Goal: Complete application form: Complete application form

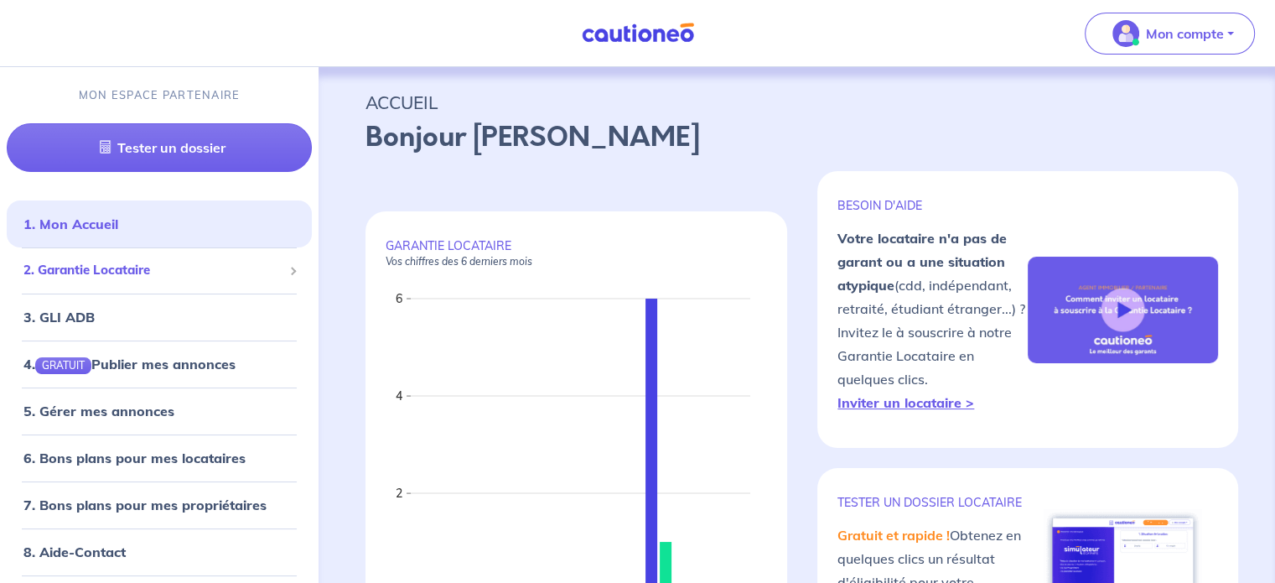
click at [140, 261] on span "2. Garantie Locataire" at bounding box center [152, 270] width 259 height 19
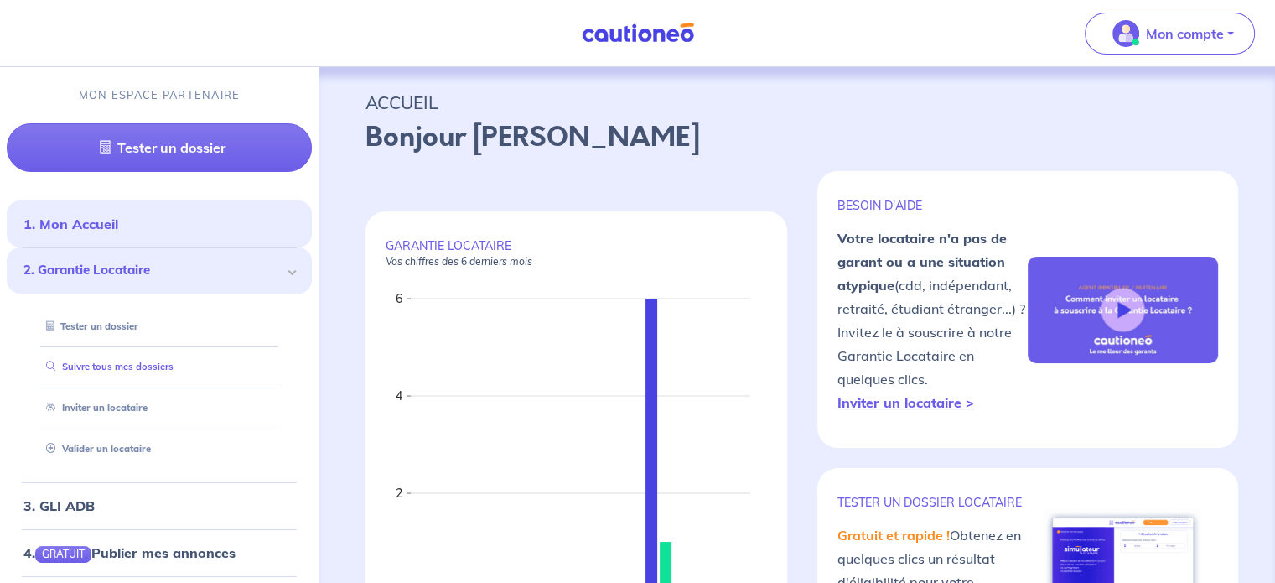
click at [119, 372] on link "Suivre tous mes dossiers" at bounding box center [106, 366] width 134 height 12
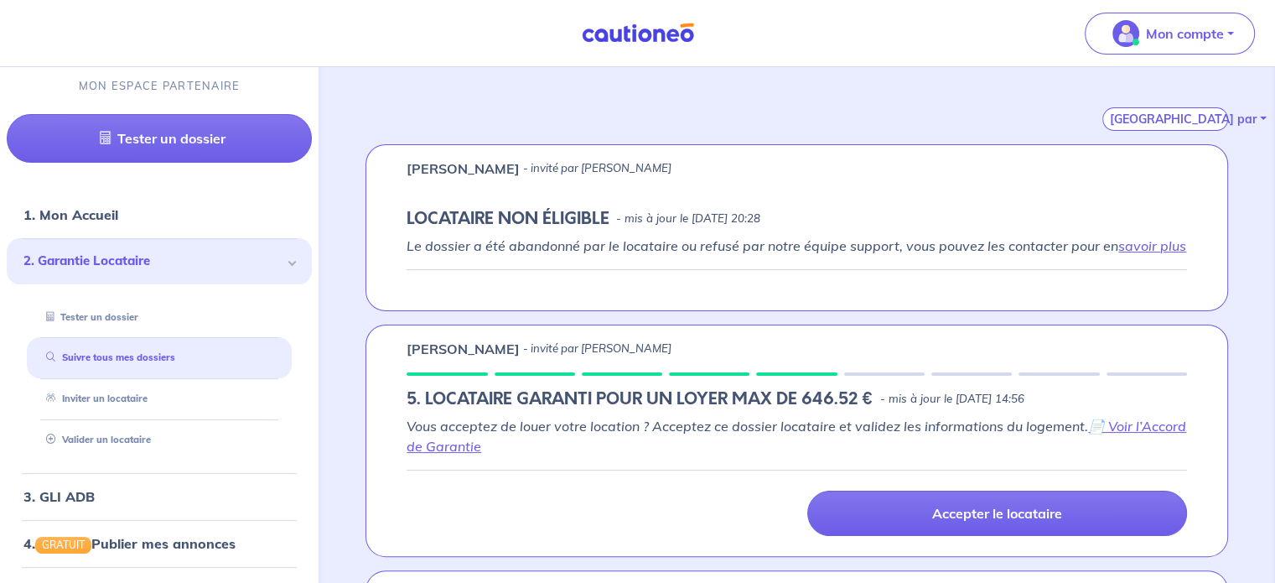
scroll to position [311, 0]
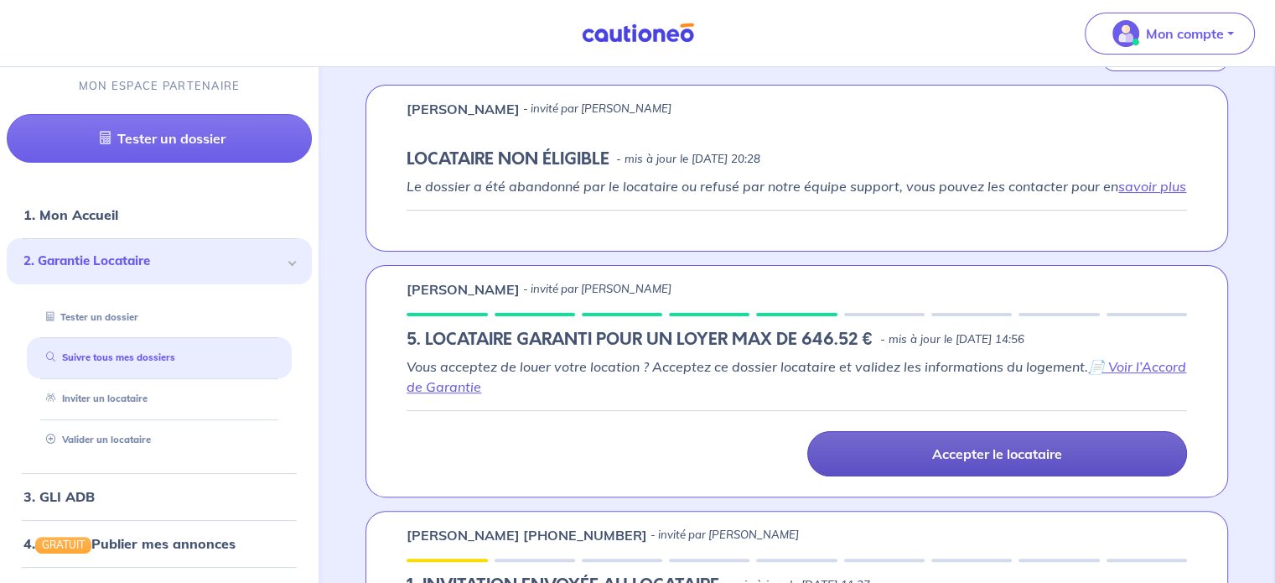
click at [986, 452] on p "Accepter le locataire" at bounding box center [997, 453] width 130 height 17
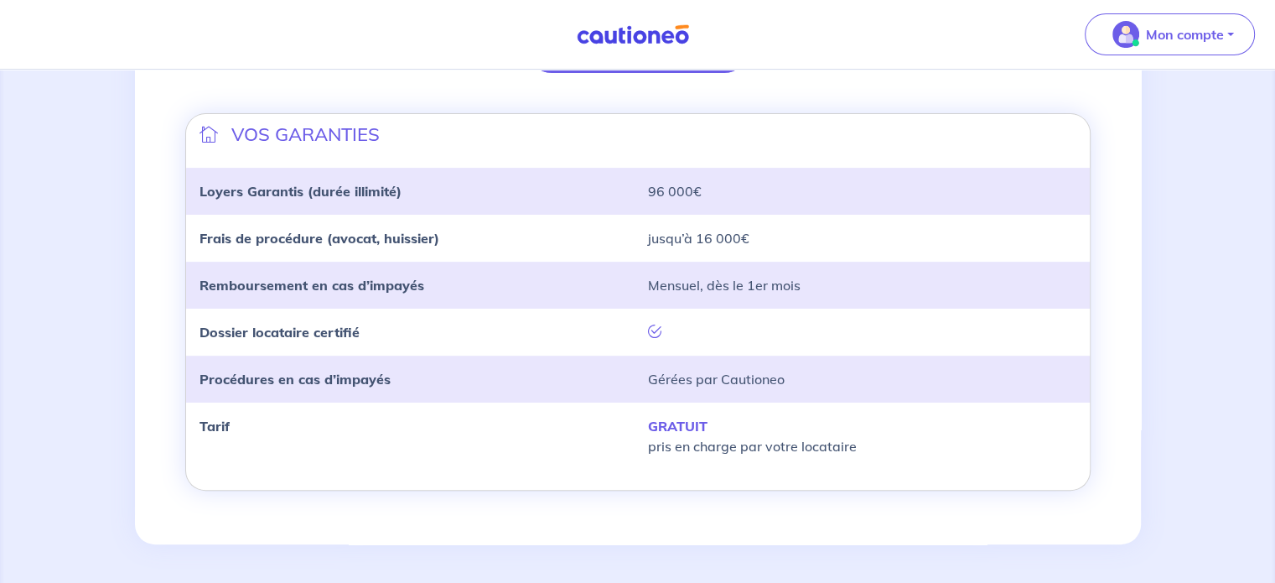
scroll to position [315, 0]
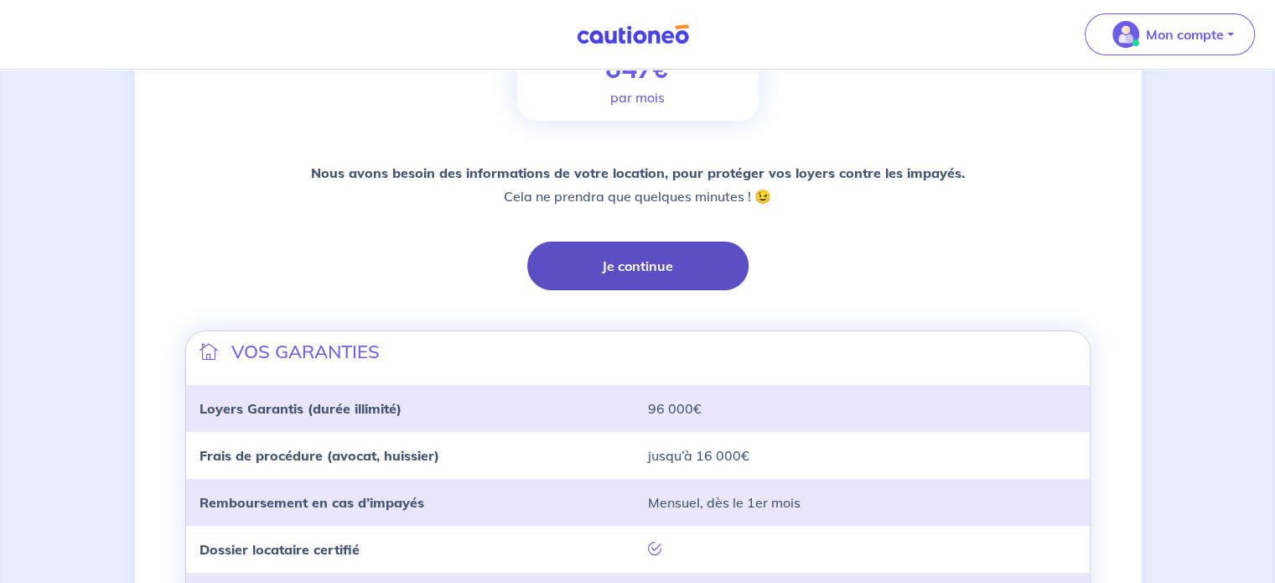
click at [665, 264] on button "Je continue" at bounding box center [637, 265] width 221 height 49
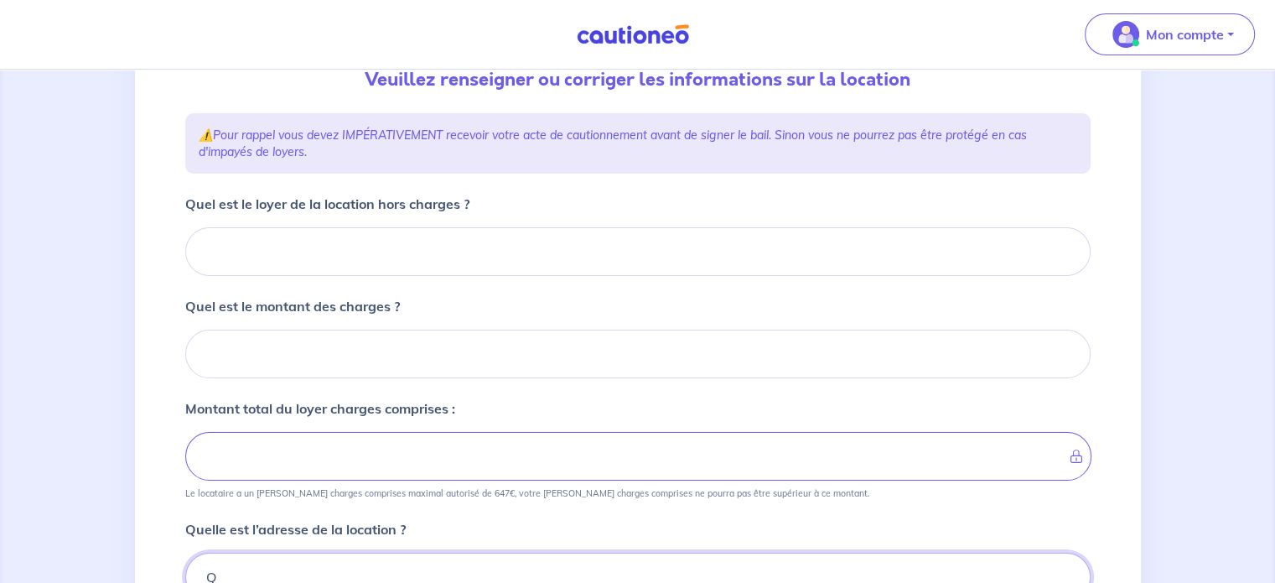
scroll to position [198, 0]
type input "Q"
click at [873, 251] on input "Quel est le loyer de la location hors charges ?" at bounding box center [637, 251] width 905 height 49
type input "60"
type input "608"
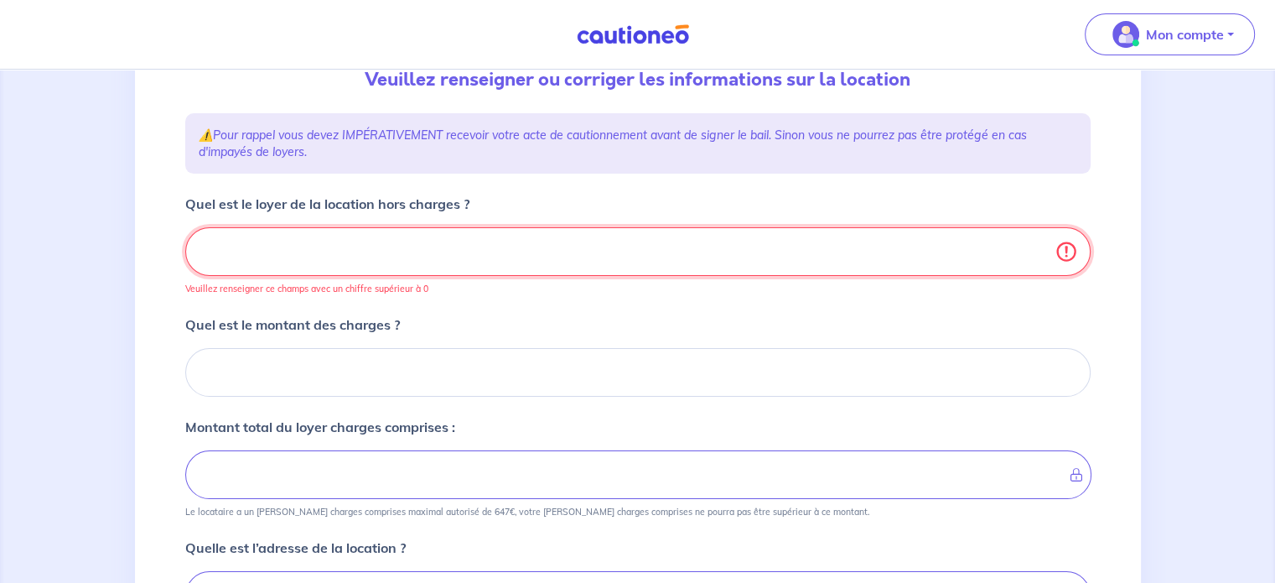
type input "608.7"
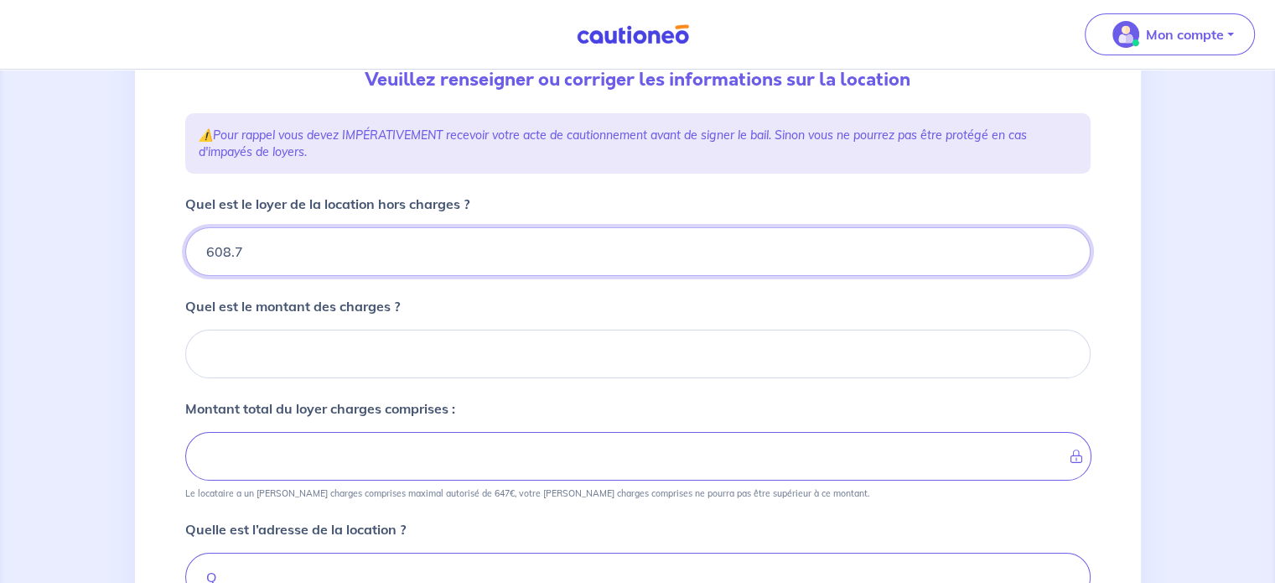
type input "608.70"
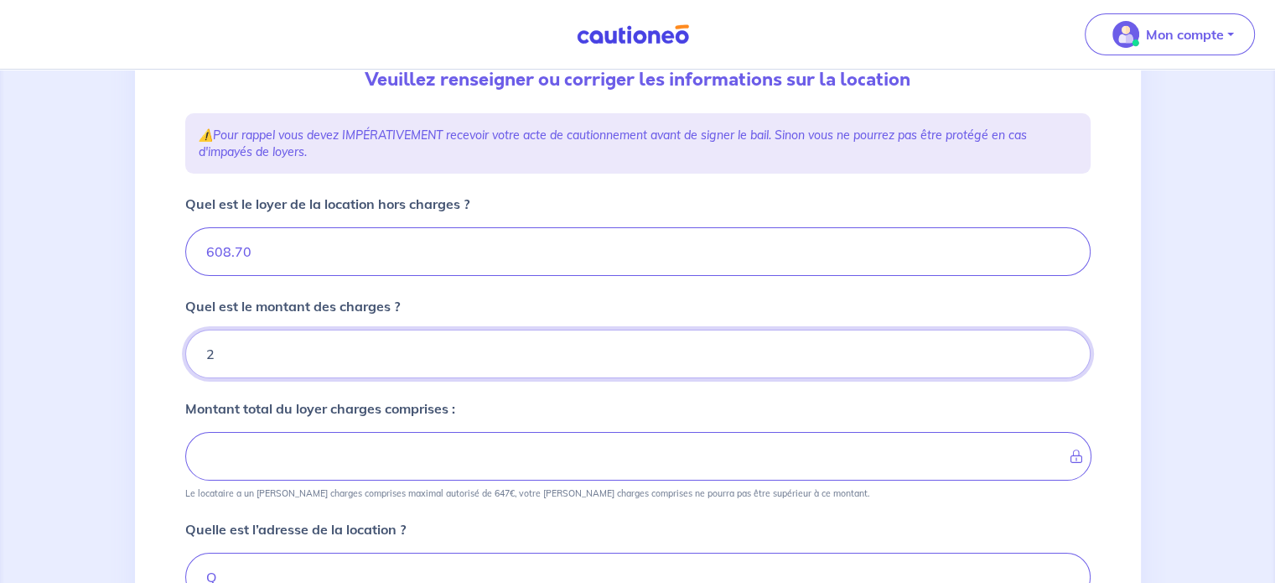
type input "21"
type input "610.7"
type input "608.7"
type input "21.61"
type input "630.31"
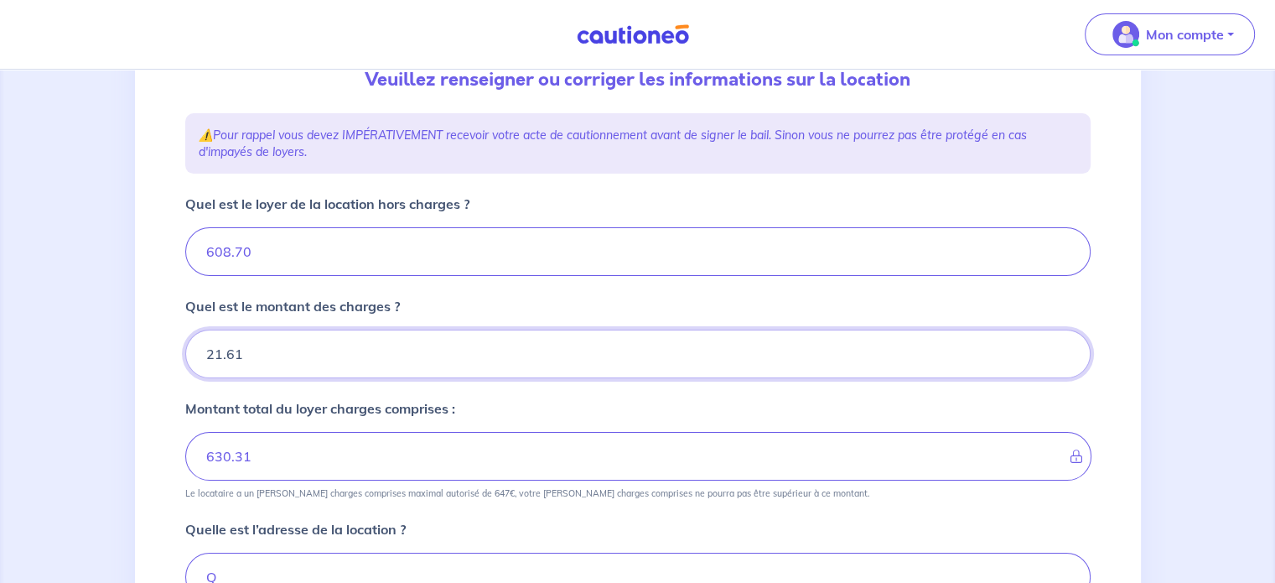
type input "21.61"
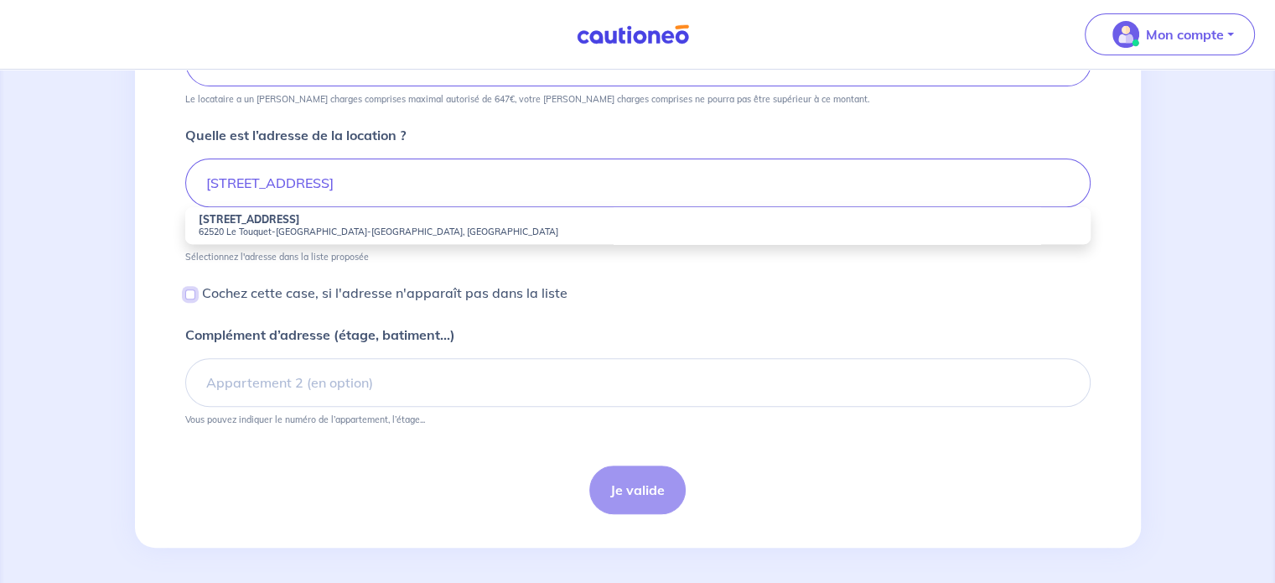
scroll to position [557, 0]
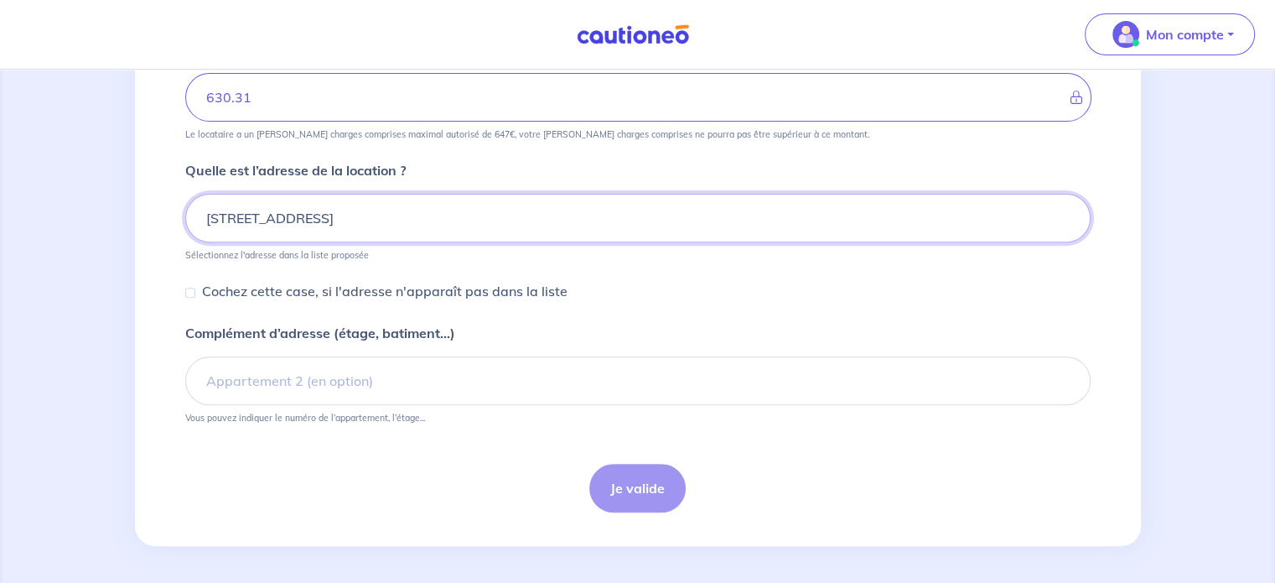
click at [522, 220] on div "[STREET_ADDRESS]" at bounding box center [637, 218] width 905 height 49
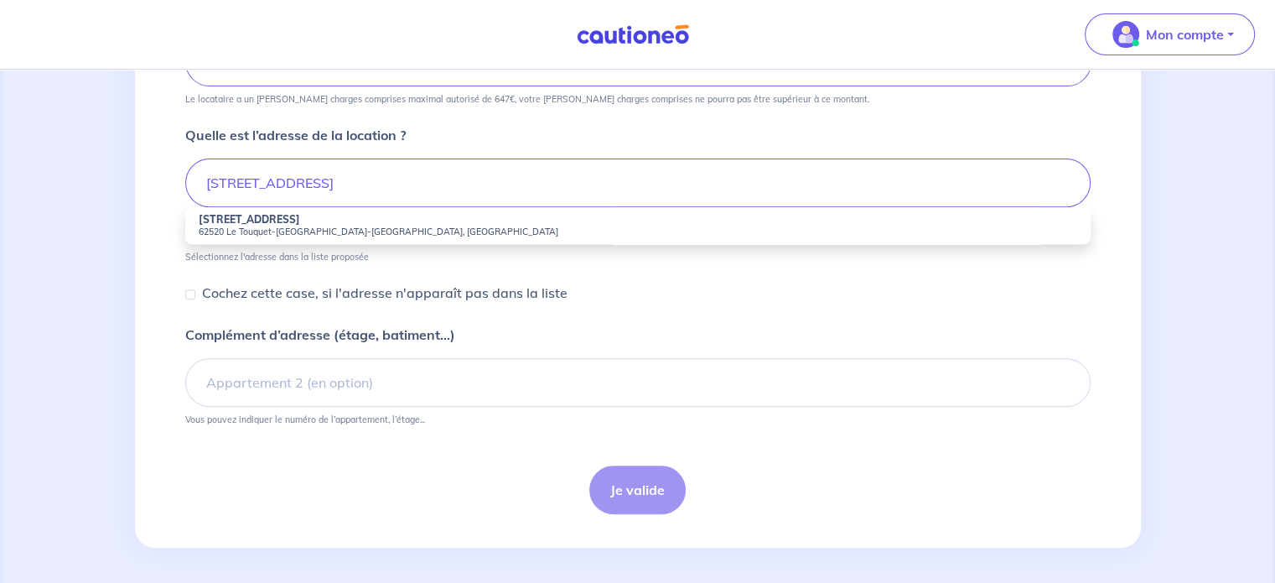
click at [498, 225] on small "62520 Le Touquet-[GEOGRAPHIC_DATA]-[GEOGRAPHIC_DATA], [GEOGRAPHIC_DATA]" at bounding box center [638, 231] width 878 height 12
type input "[STREET_ADDRESS]"
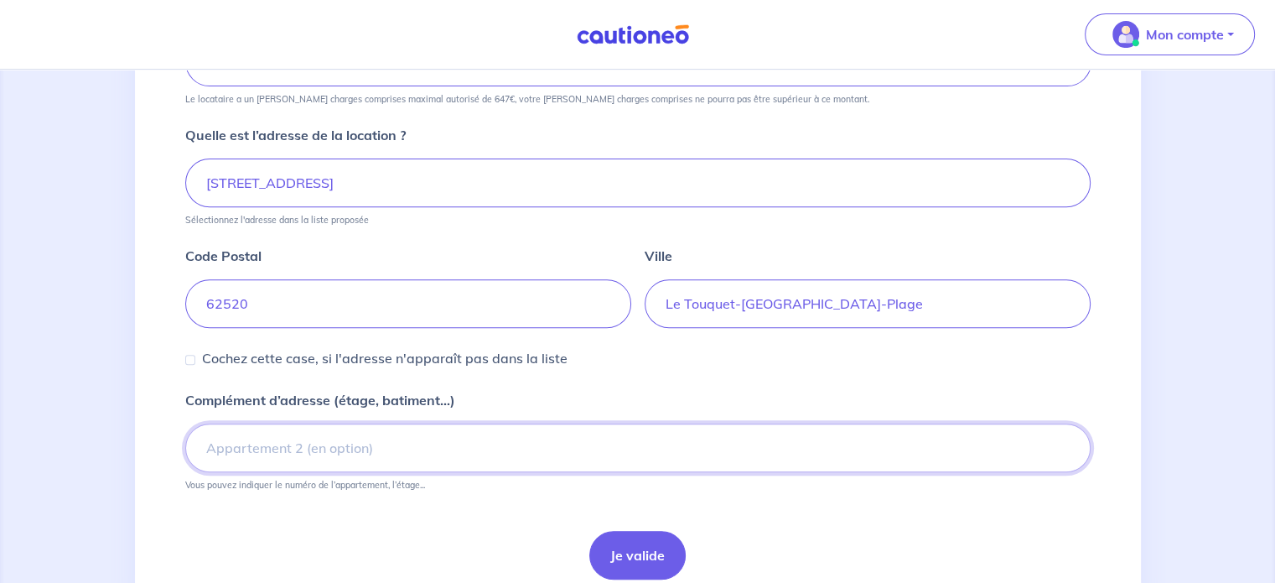
click at [280, 447] on input "Complément d’adresse (étage, batiment...)" at bounding box center [637, 447] width 905 height 49
type input "Appartement 001"
click at [617, 542] on button "Je valide" at bounding box center [637, 555] width 96 height 49
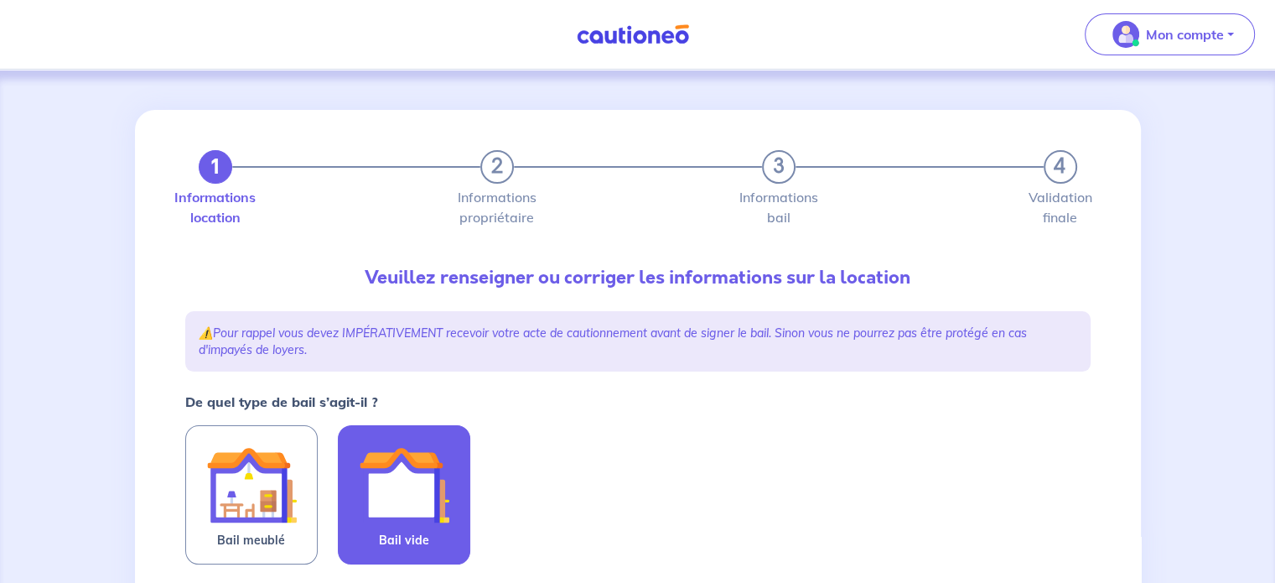
click at [414, 479] on img at bounding box center [404, 484] width 91 height 91
click at [0, 0] on input "Bail vide" at bounding box center [0, 0] width 0 height 0
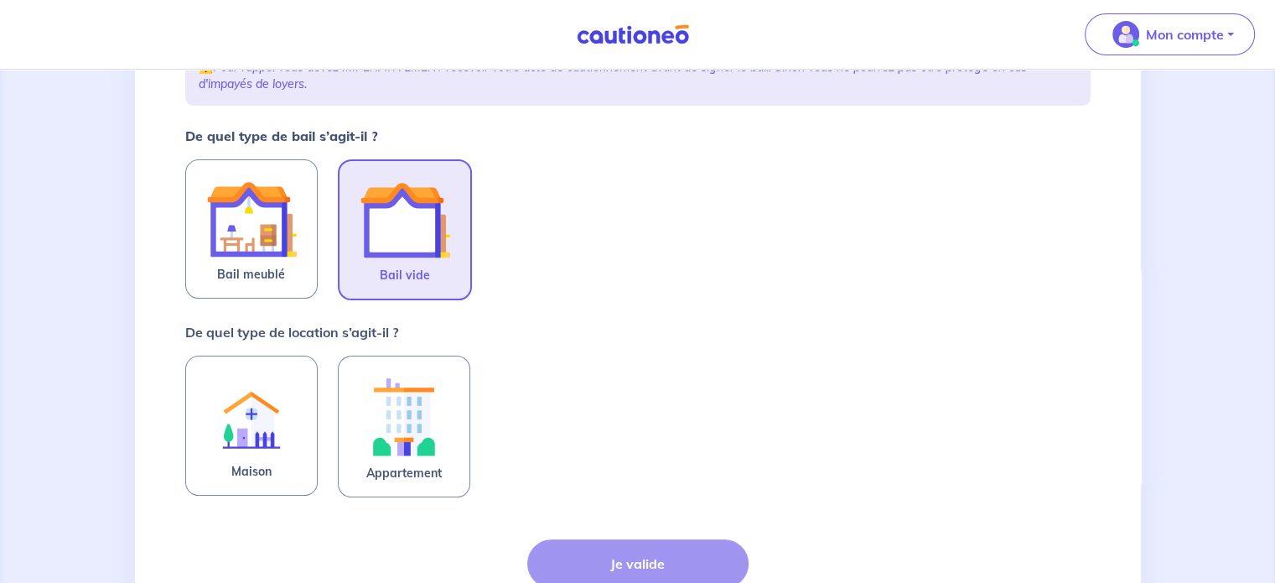
scroll to position [267, 0]
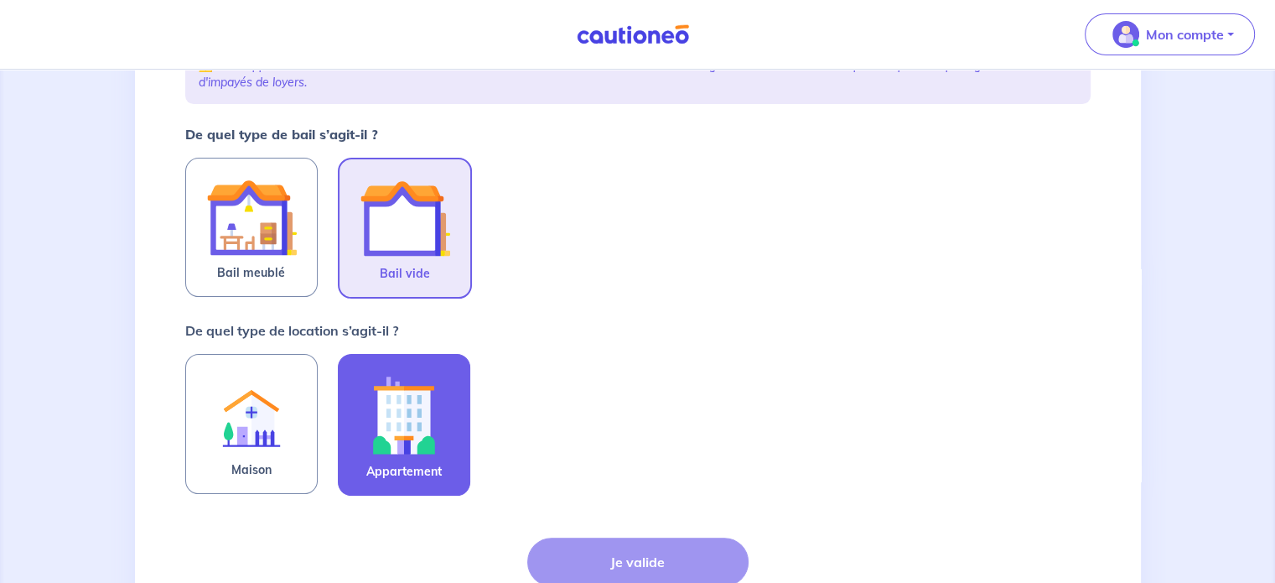
click at [438, 452] on img at bounding box center [404, 414] width 91 height 93
click at [0, 0] on input "Appartement" at bounding box center [0, 0] width 0 height 0
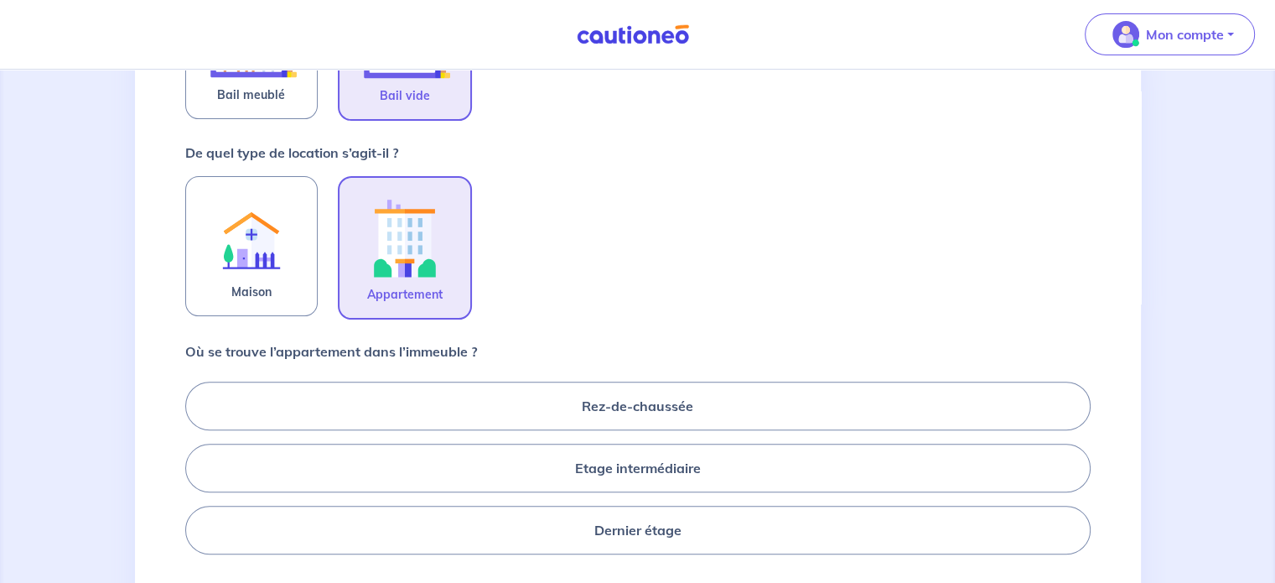
scroll to position [523, 0]
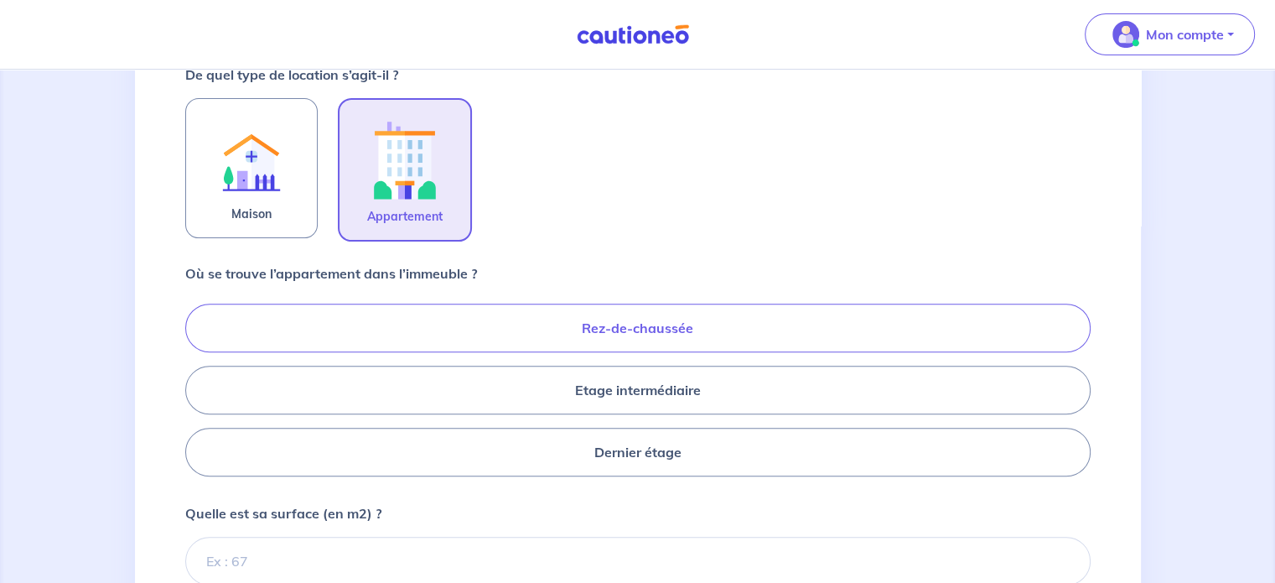
click at [918, 308] on label "Rez-de-chaussée" at bounding box center [637, 327] width 905 height 49
click at [196, 384] on input "Rez-de-chaussée" at bounding box center [190, 389] width 11 height 11
radio input "true"
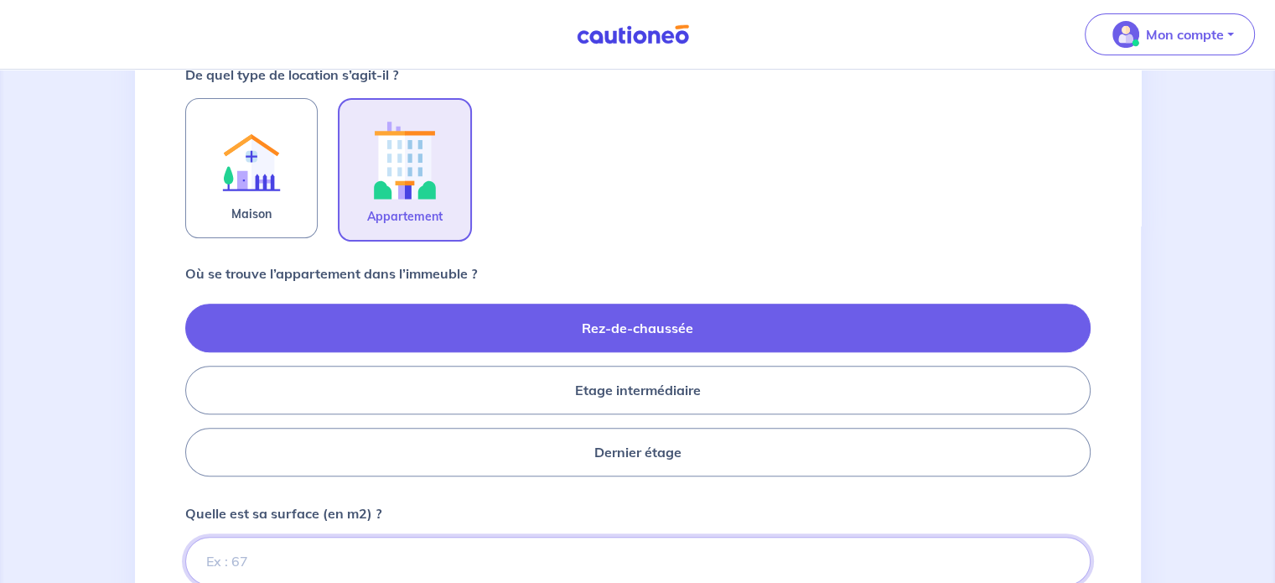
click at [583, 552] on input "Quelle est sa surface (en m2) ?" at bounding box center [637, 560] width 905 height 49
type input "220"
type input "22"
type input "22.01"
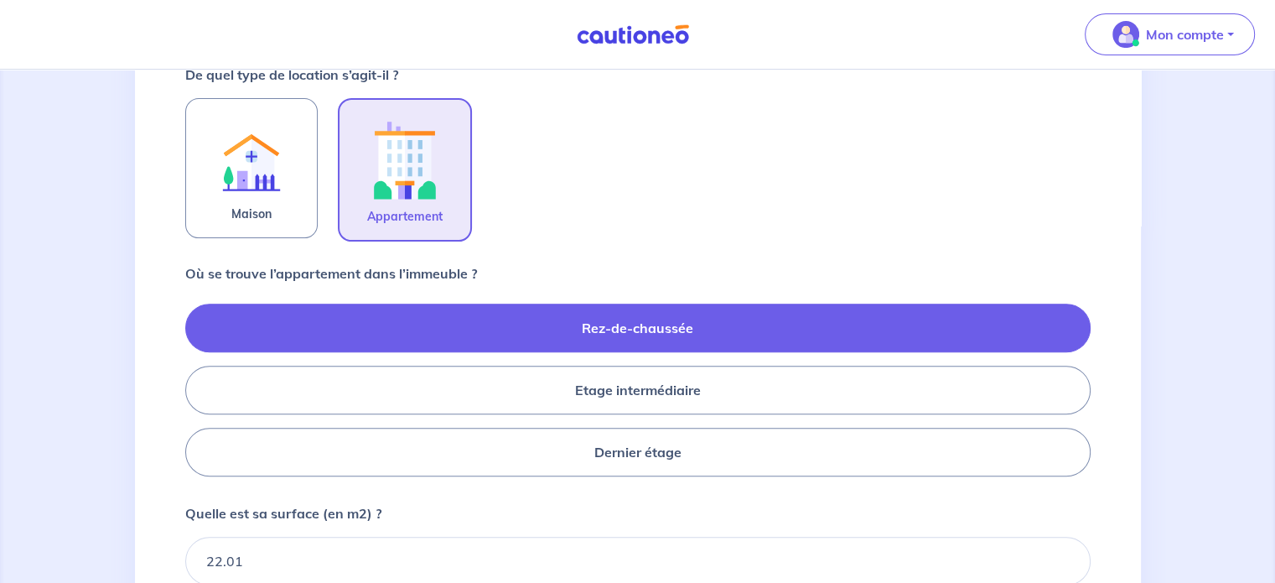
click at [1217, 470] on div "1 2 3 4 Informations location Informations propriétaire Informations bail Valid…" at bounding box center [637, 229] width 1275 height 1365
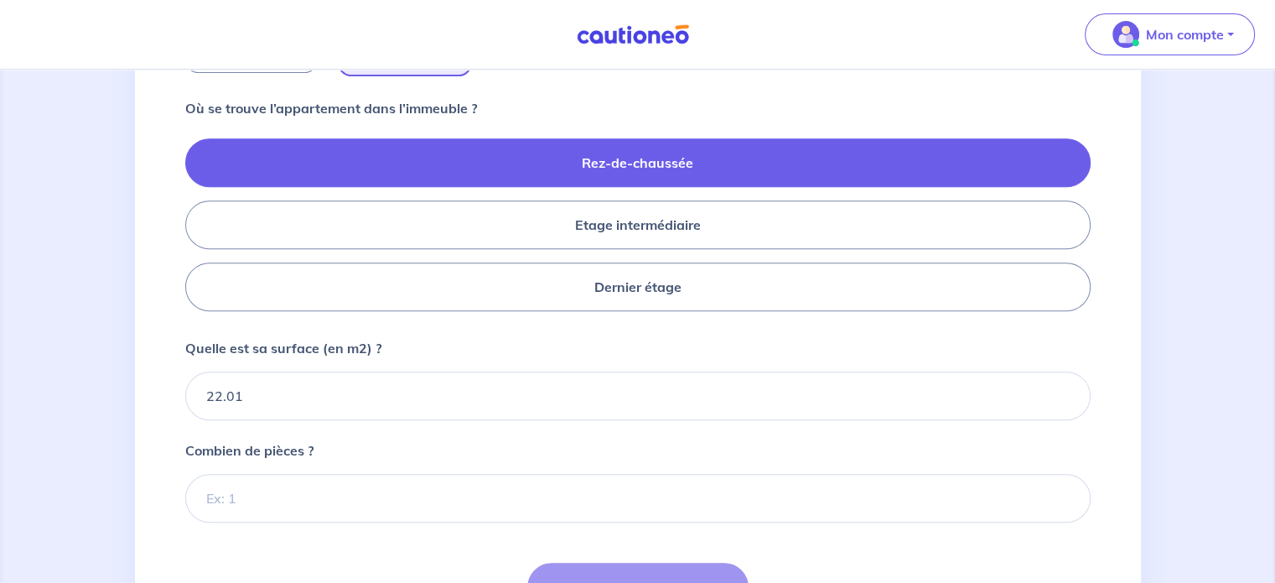
scroll to position [691, 0]
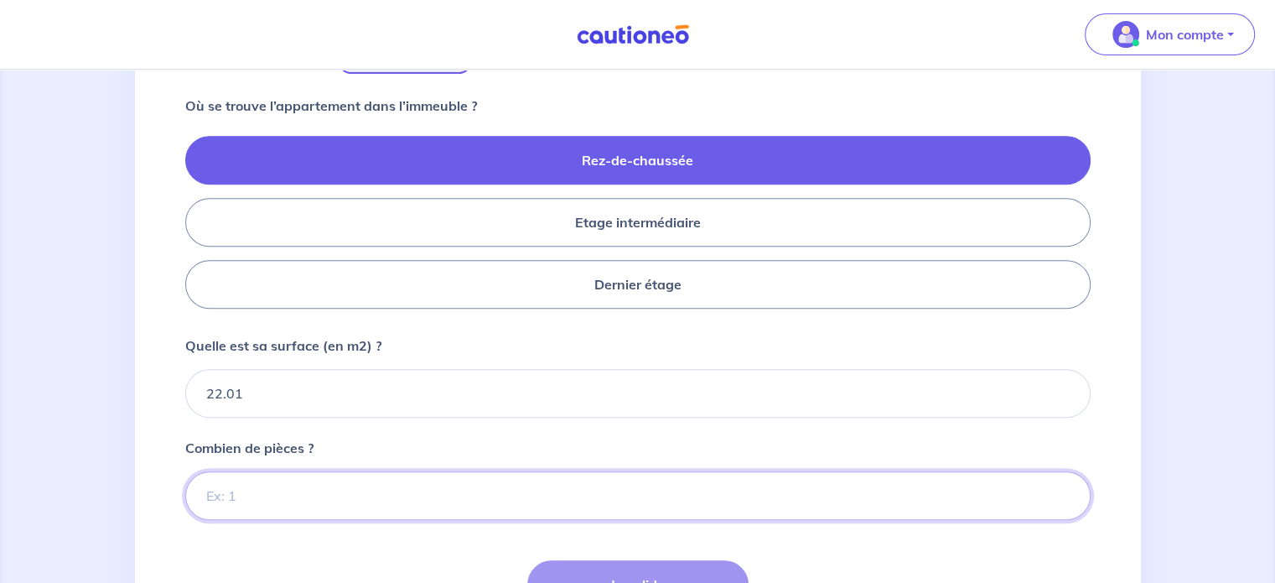
click at [986, 505] on input "Combien de pièces ?" at bounding box center [637, 495] width 905 height 49
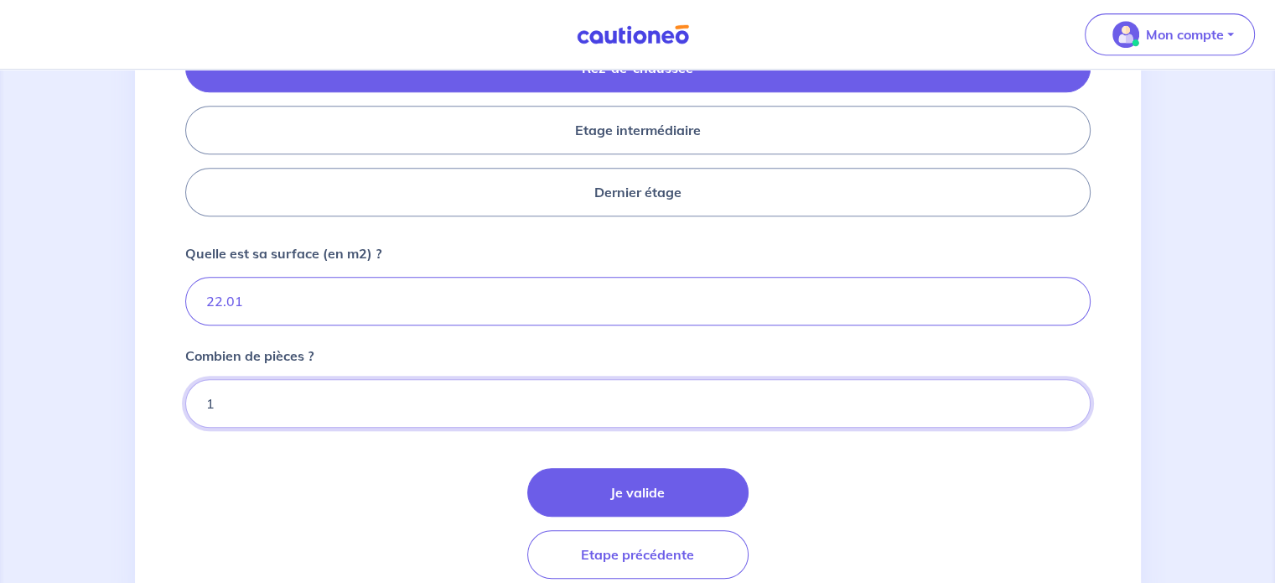
scroll to position [788, 0]
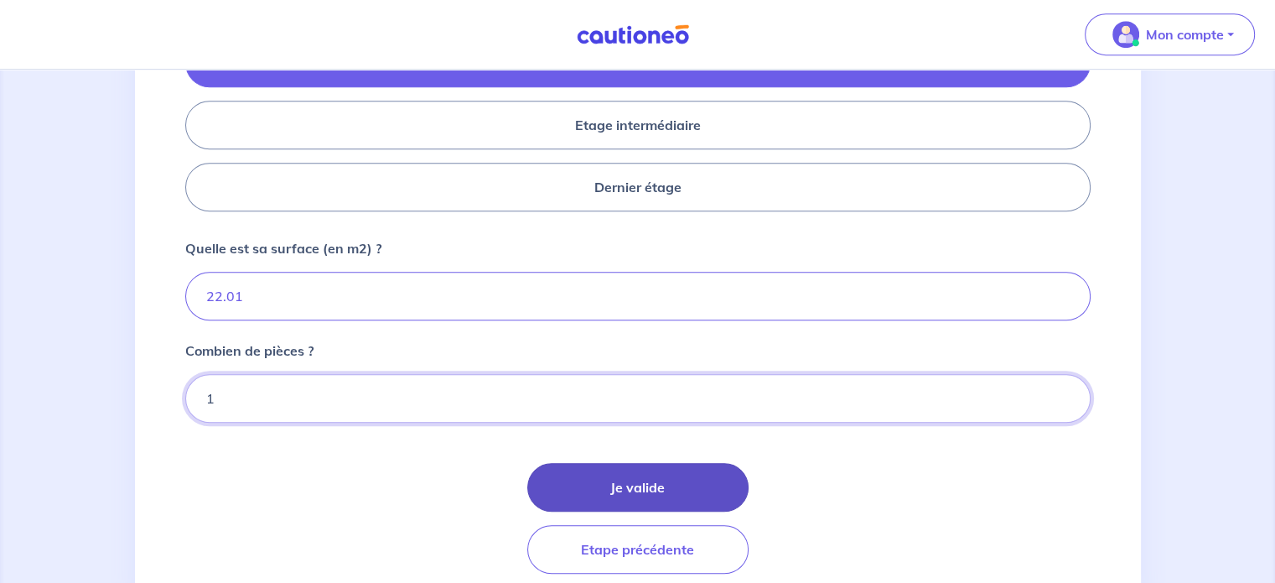
type input "1"
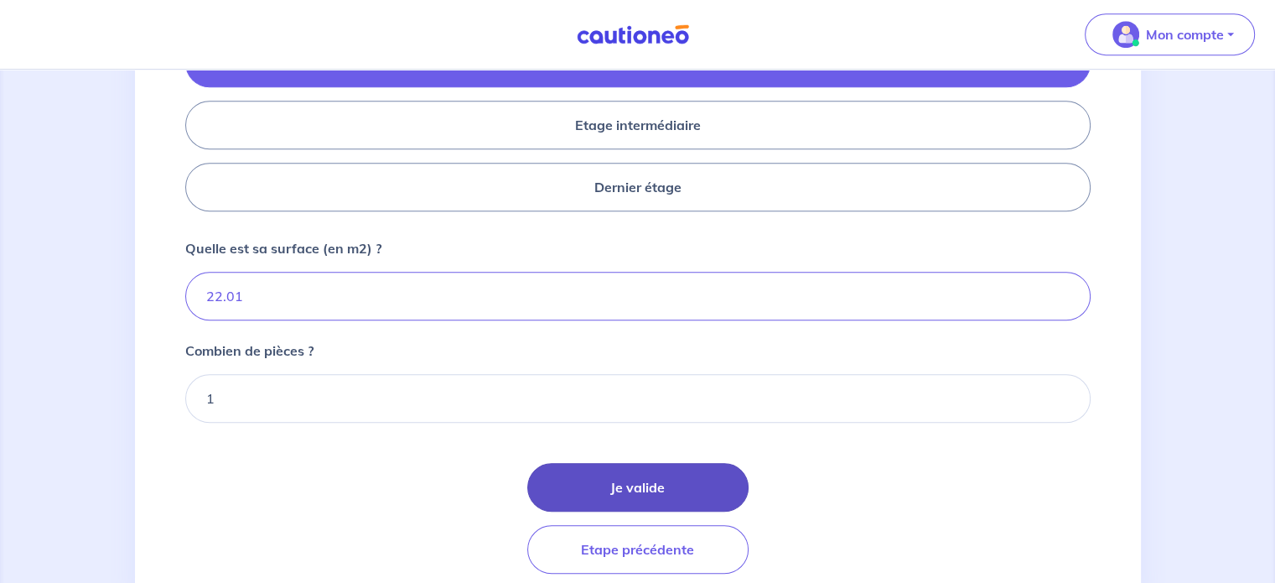
click at [701, 489] on button "Je valide" at bounding box center [637, 487] width 221 height 49
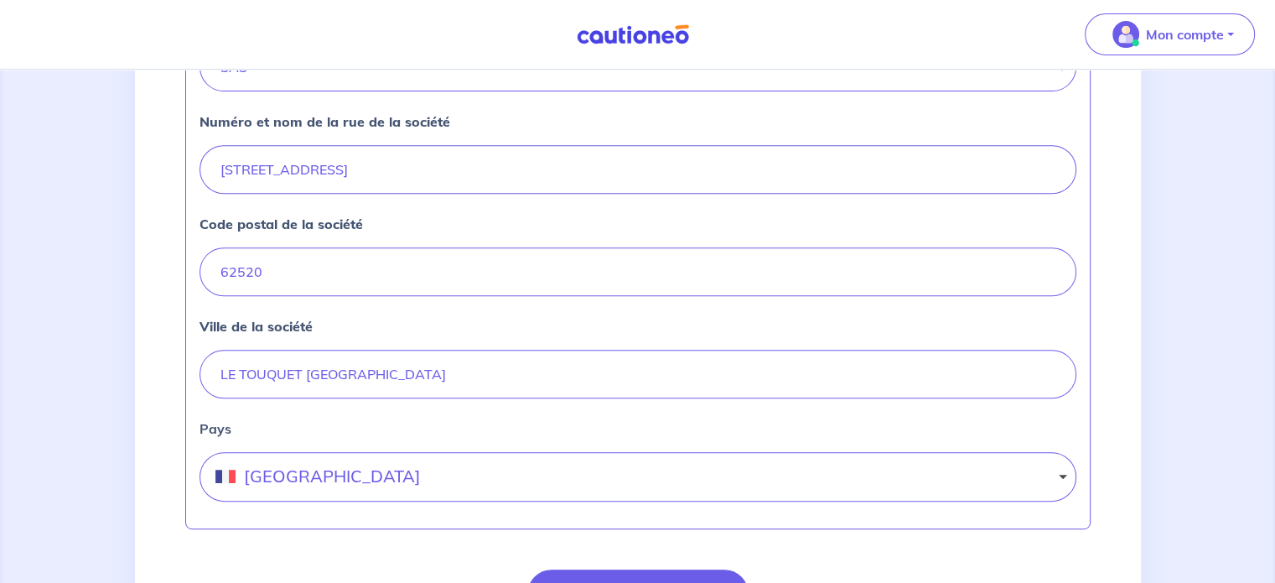
scroll to position [675, 0]
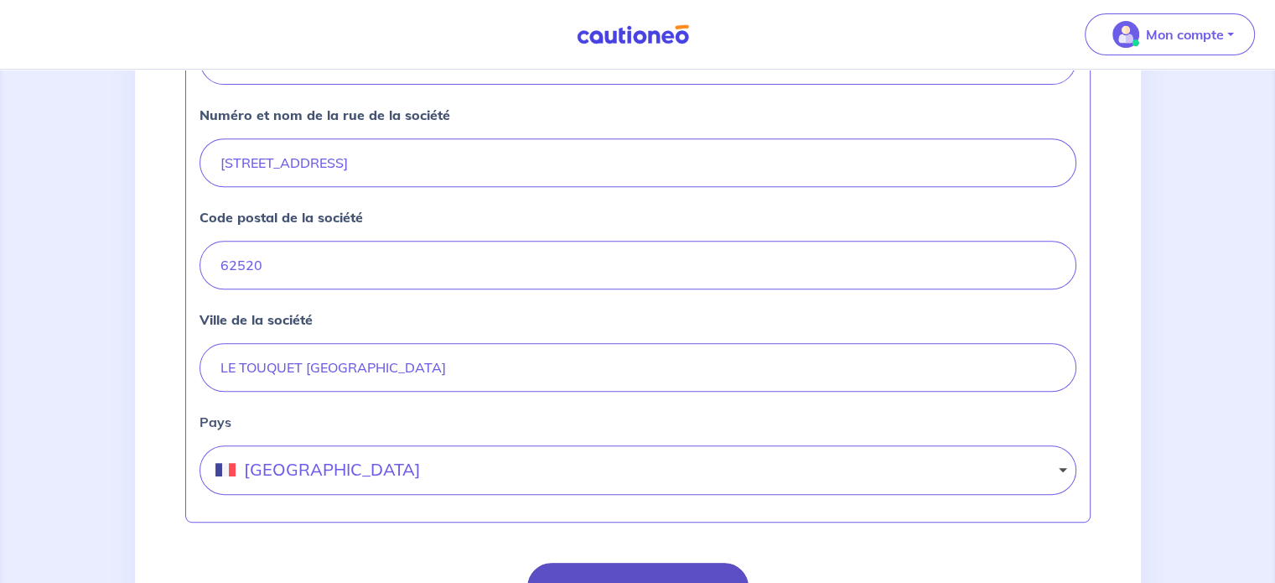
click at [735, 566] on button "Je valide" at bounding box center [637, 586] width 221 height 49
select select "FR"
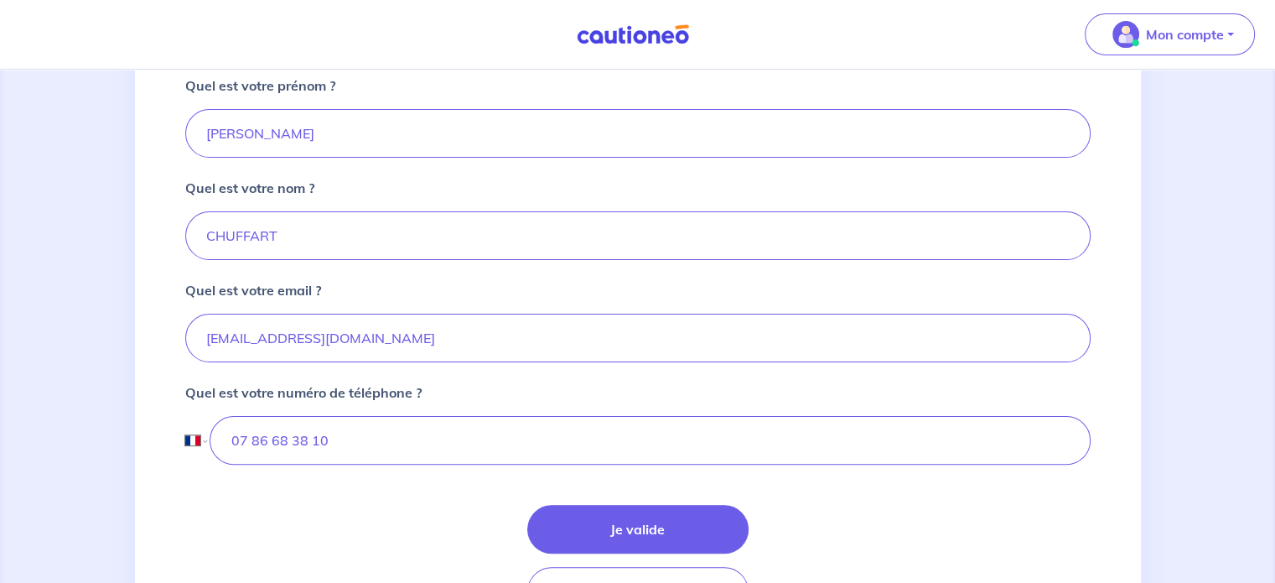
scroll to position [379, 0]
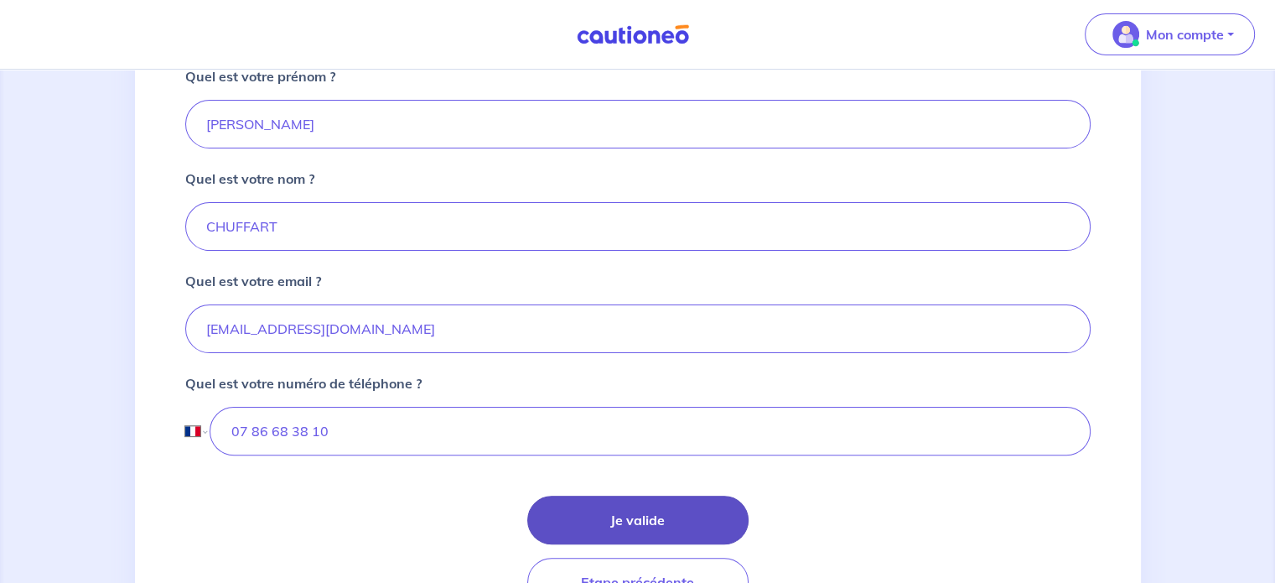
click at [719, 513] on button "Je valide" at bounding box center [637, 519] width 221 height 49
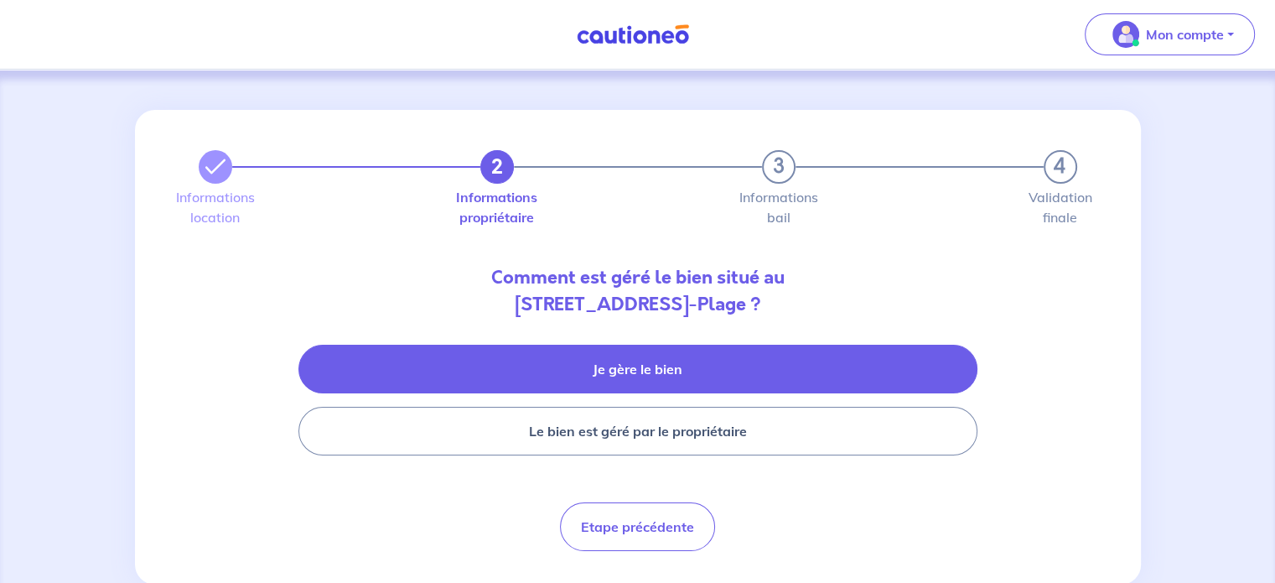
click at [687, 375] on button "Je gère le bien" at bounding box center [637, 368] width 679 height 49
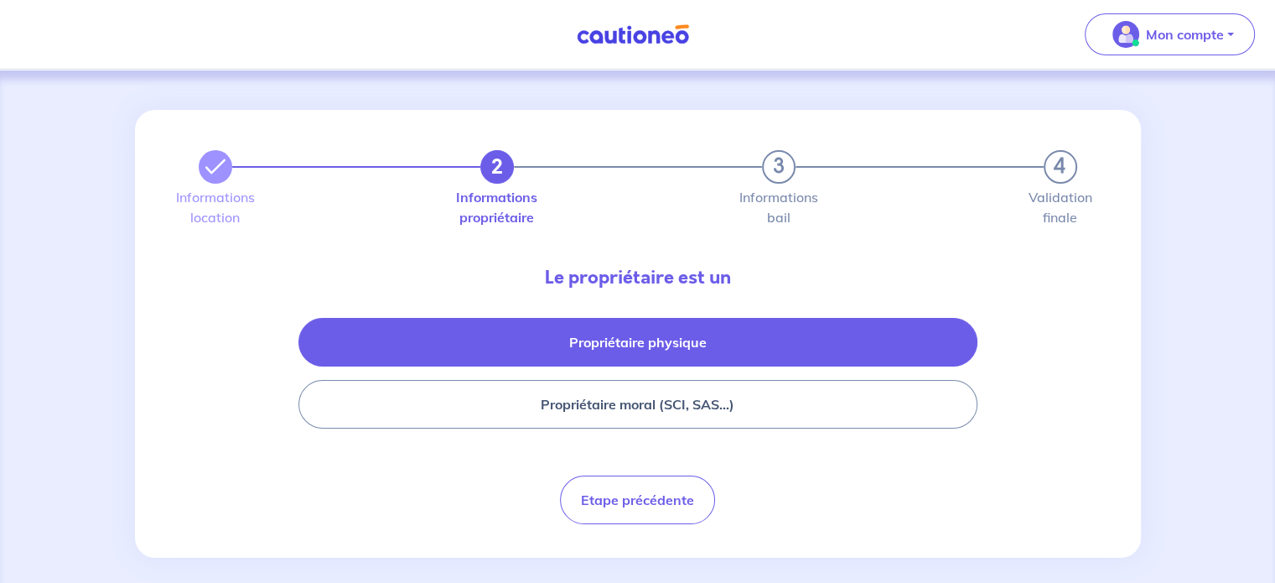
click at [662, 334] on button "Propriétaire physique" at bounding box center [637, 342] width 679 height 49
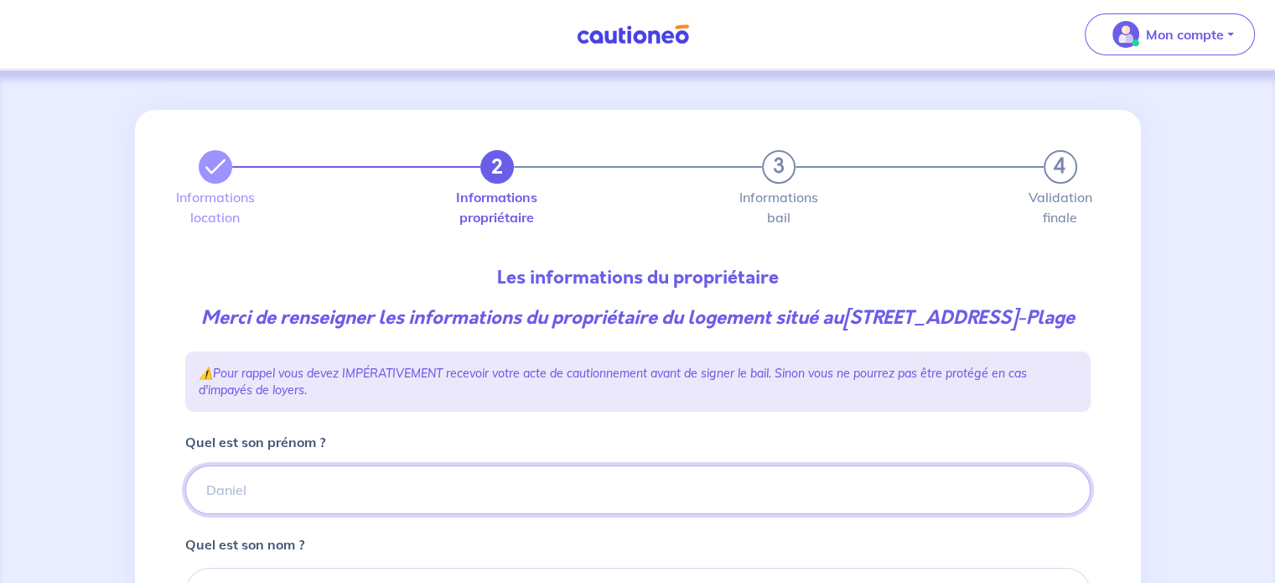
click at [318, 514] on input "Quel est son prénom ?" at bounding box center [637, 489] width 905 height 49
type input "[PERSON_NAME]"
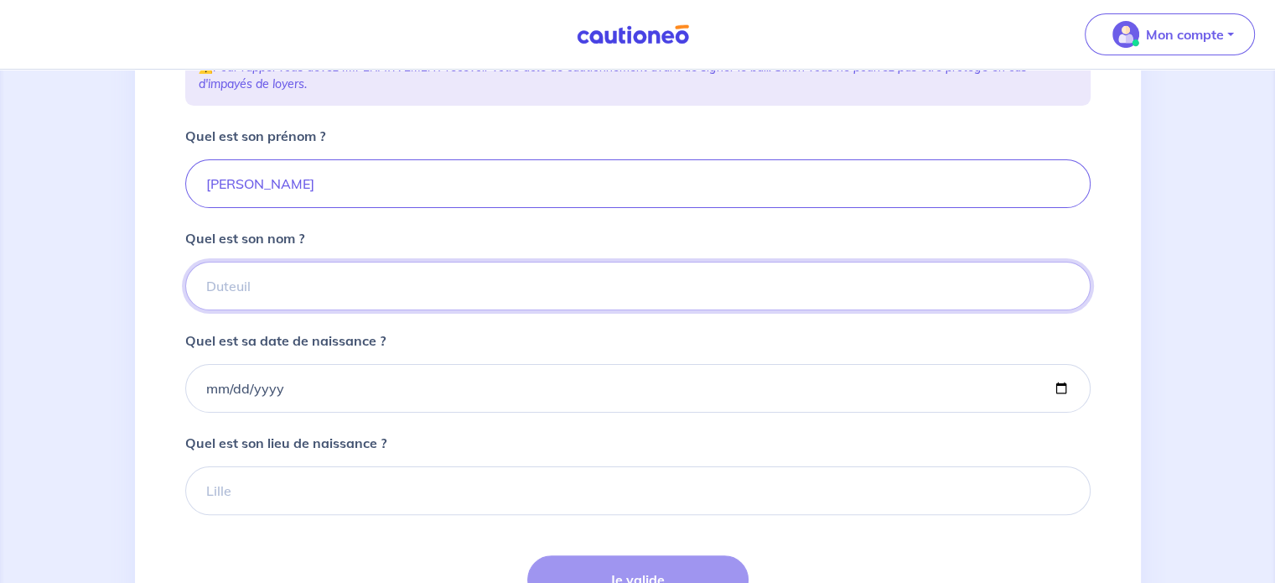
scroll to position [326, 0]
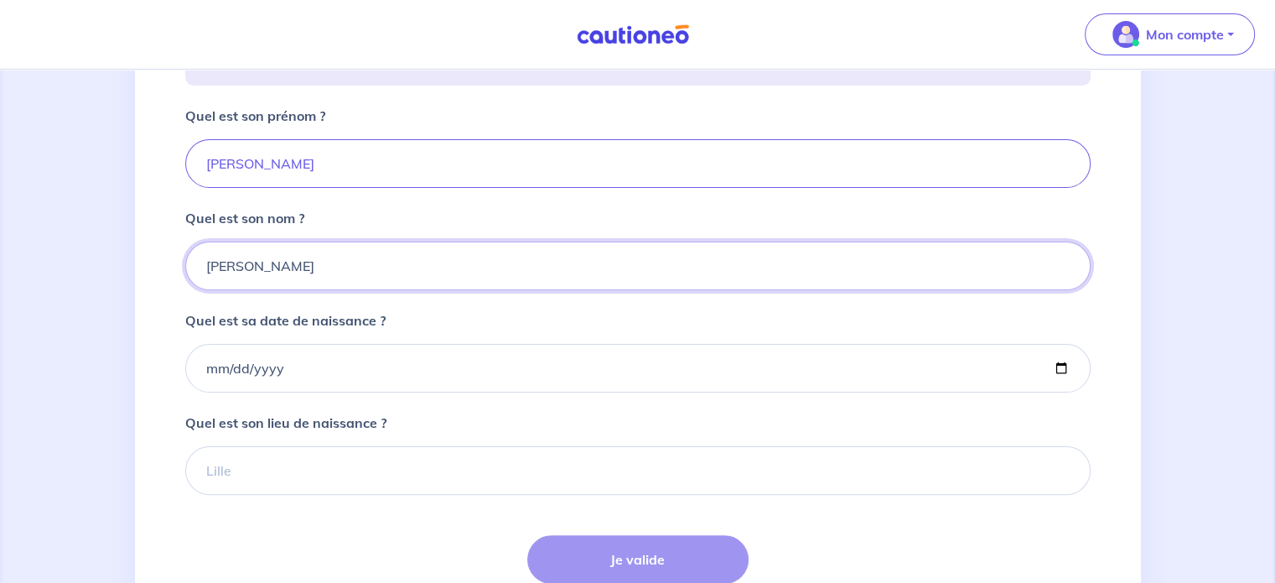
type input "[PERSON_NAME]"
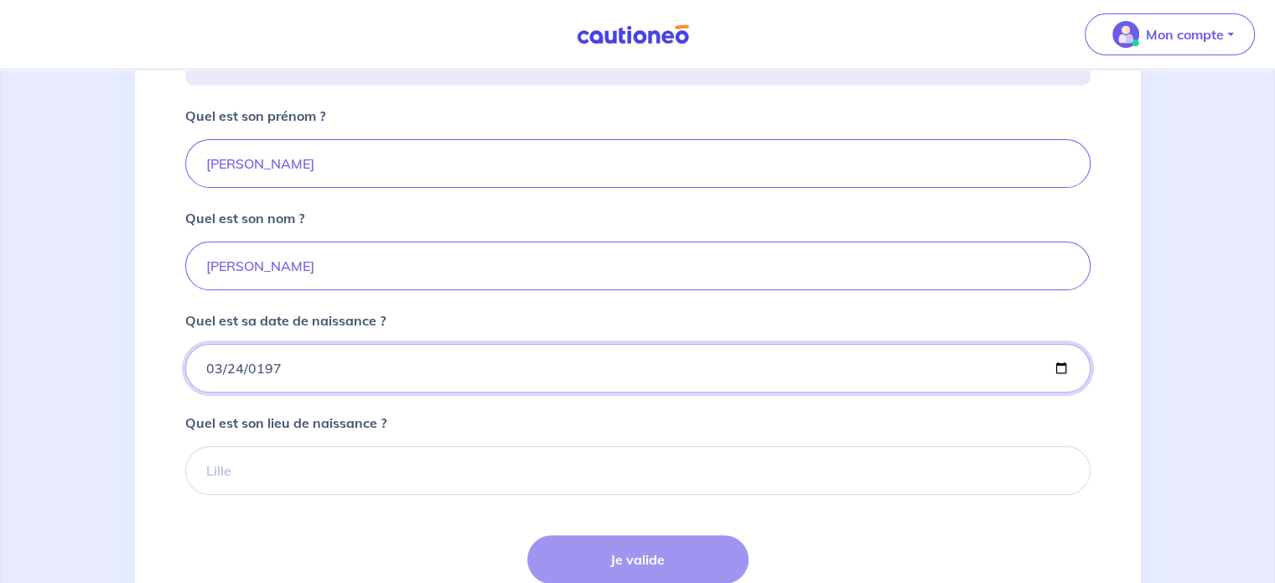
type input "[DATE]"
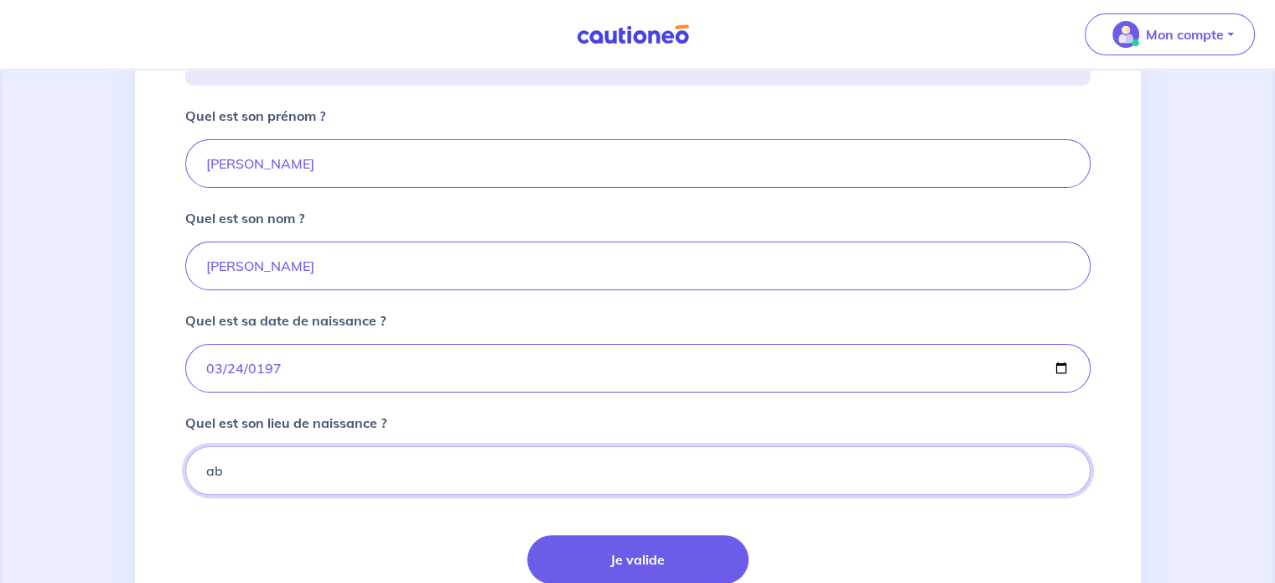
type input "a"
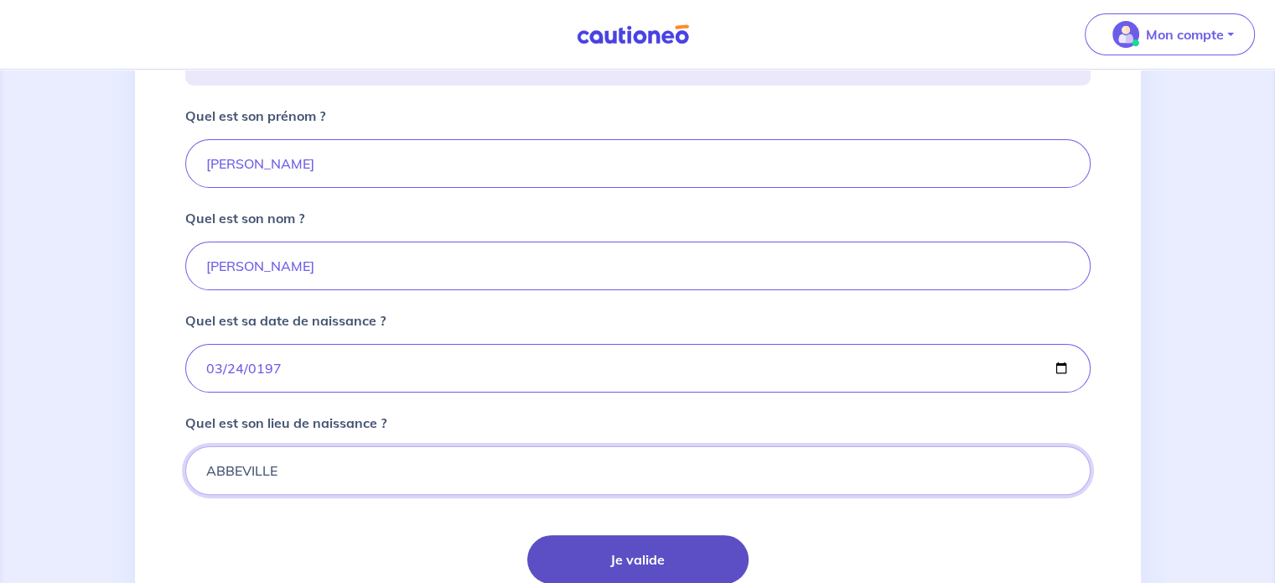
type input "ABBEVILLE"
click at [578, 574] on button "Je valide" at bounding box center [637, 559] width 221 height 49
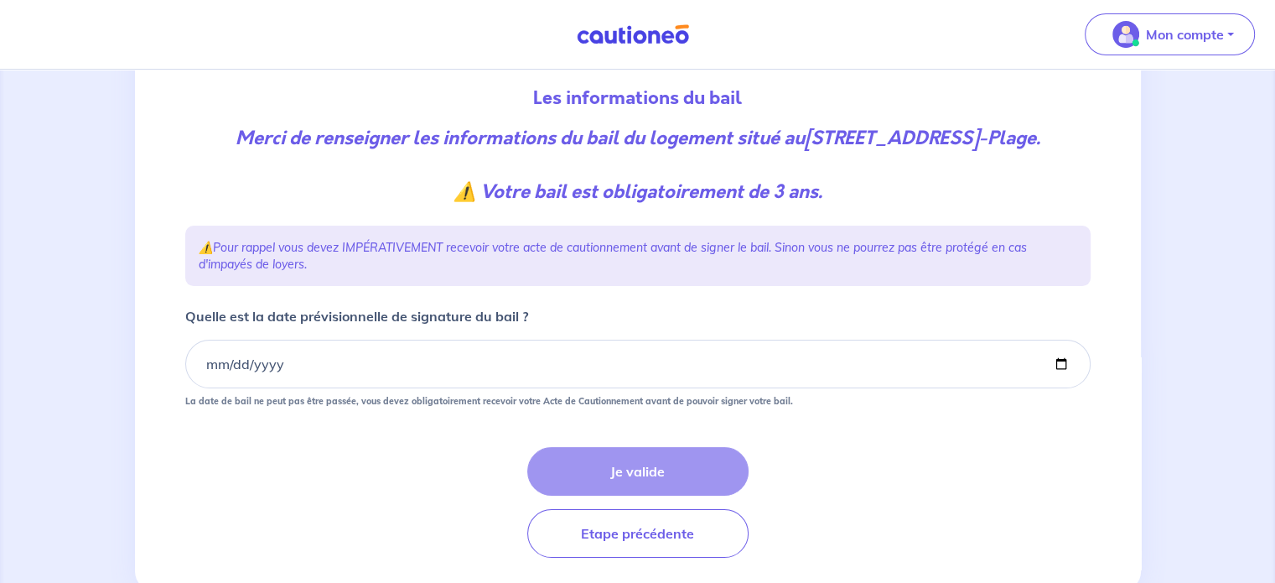
scroll to position [184, 0]
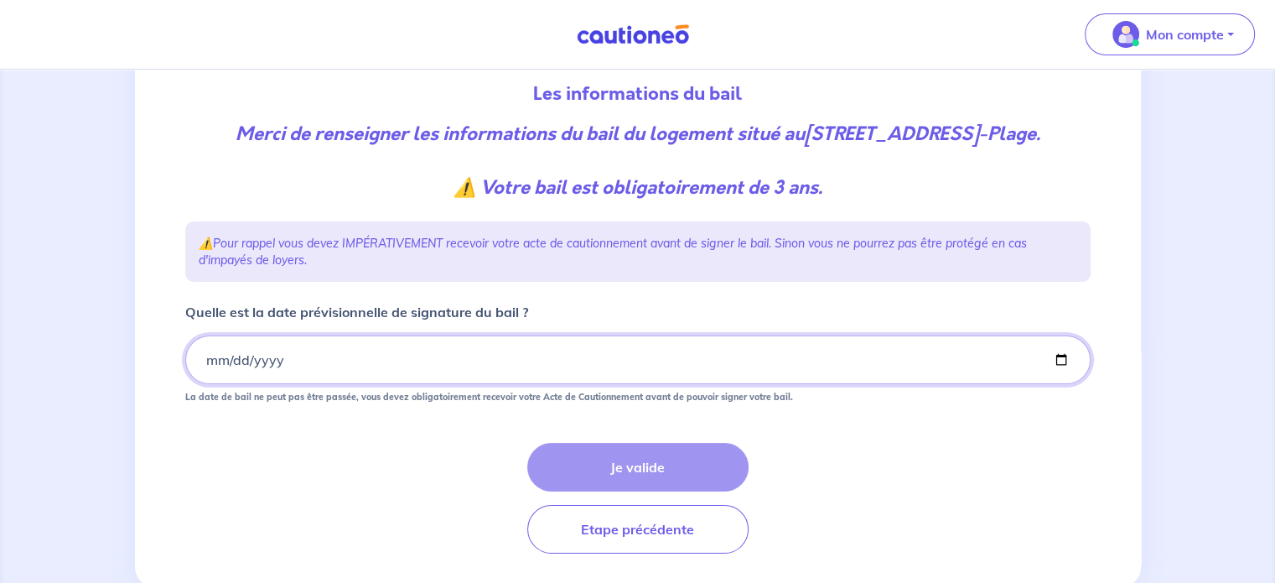
click at [1062, 384] on input "Quelle est la date prévisionnelle de signature du bail ?" at bounding box center [637, 359] width 905 height 49
type input "[DATE]"
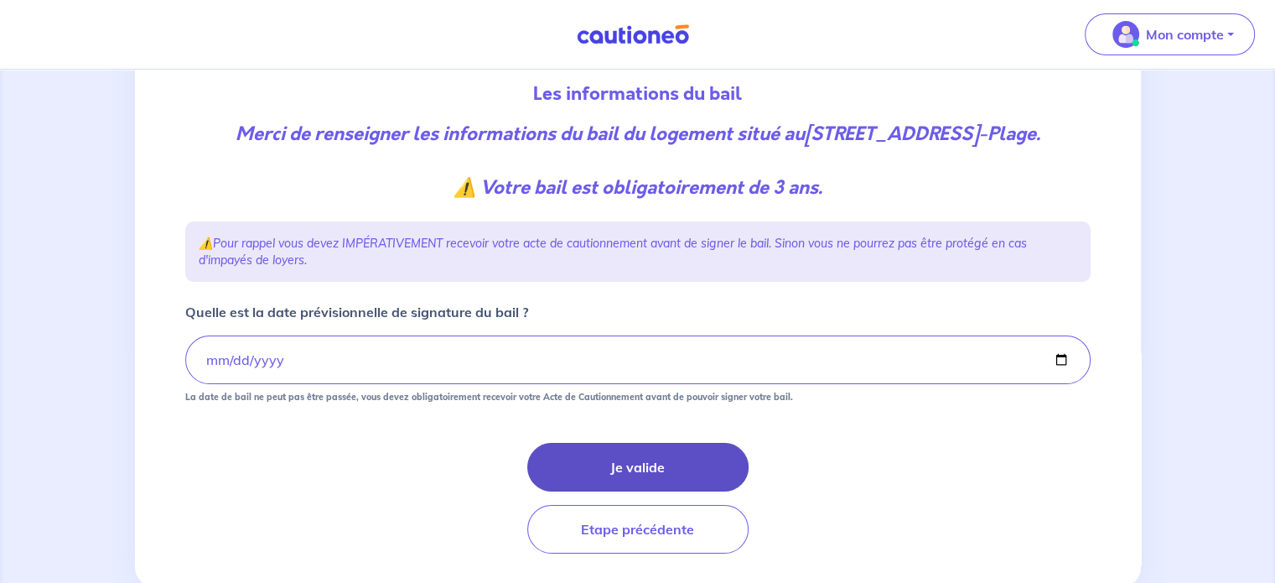
click at [584, 482] on button "Je valide" at bounding box center [637, 467] width 221 height 49
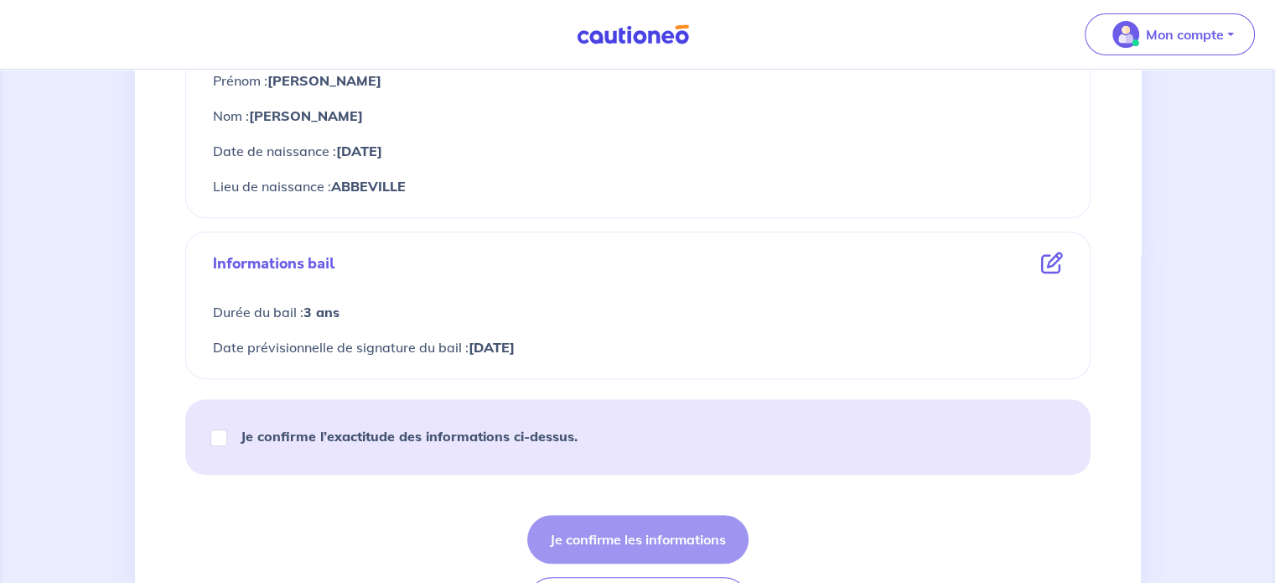
scroll to position [732, 0]
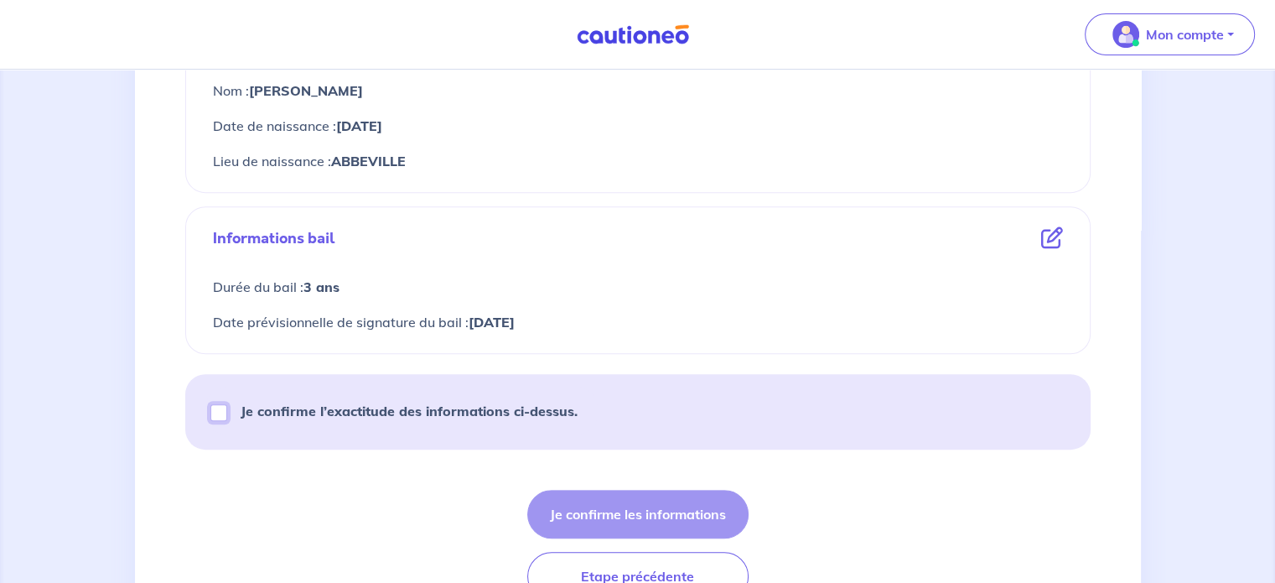
click at [224, 413] on input "Je confirme l’exactitude des informations ci-dessus." at bounding box center [218, 412] width 17 height 17
checkbox input "true"
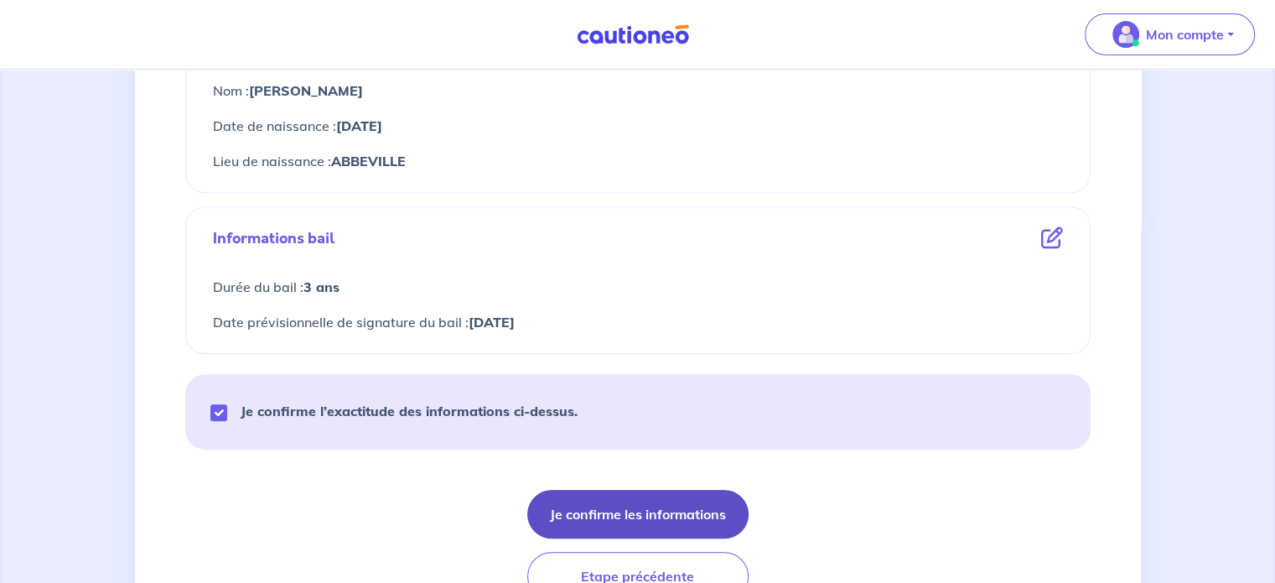
click at [667, 496] on button "Je confirme les informations" at bounding box center [637, 513] width 221 height 49
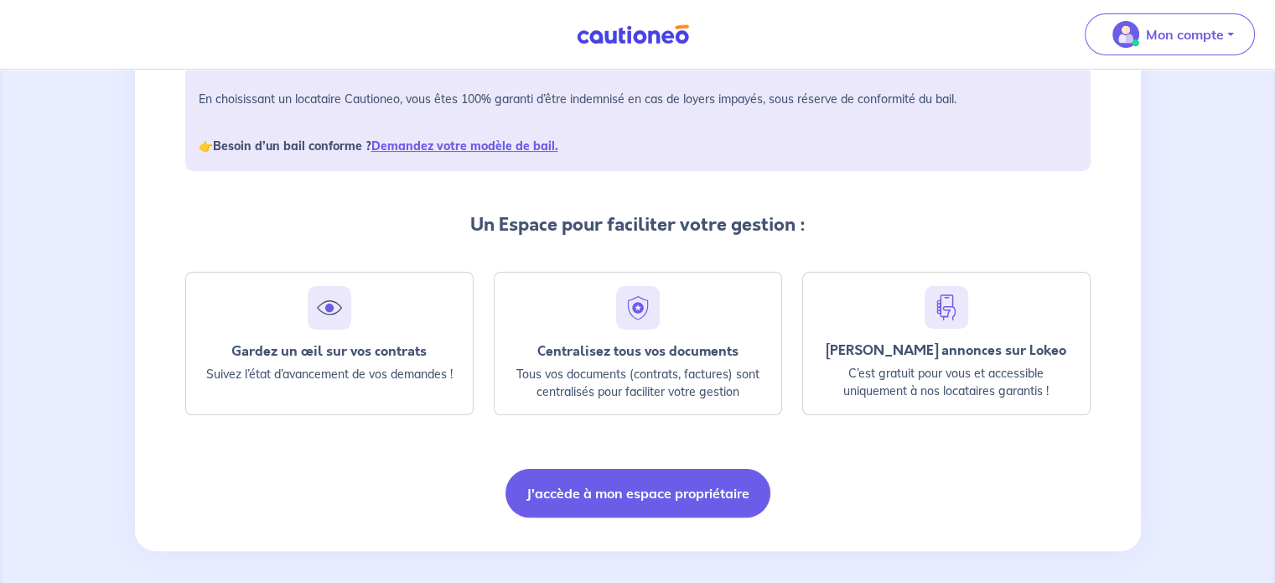
scroll to position [288, 0]
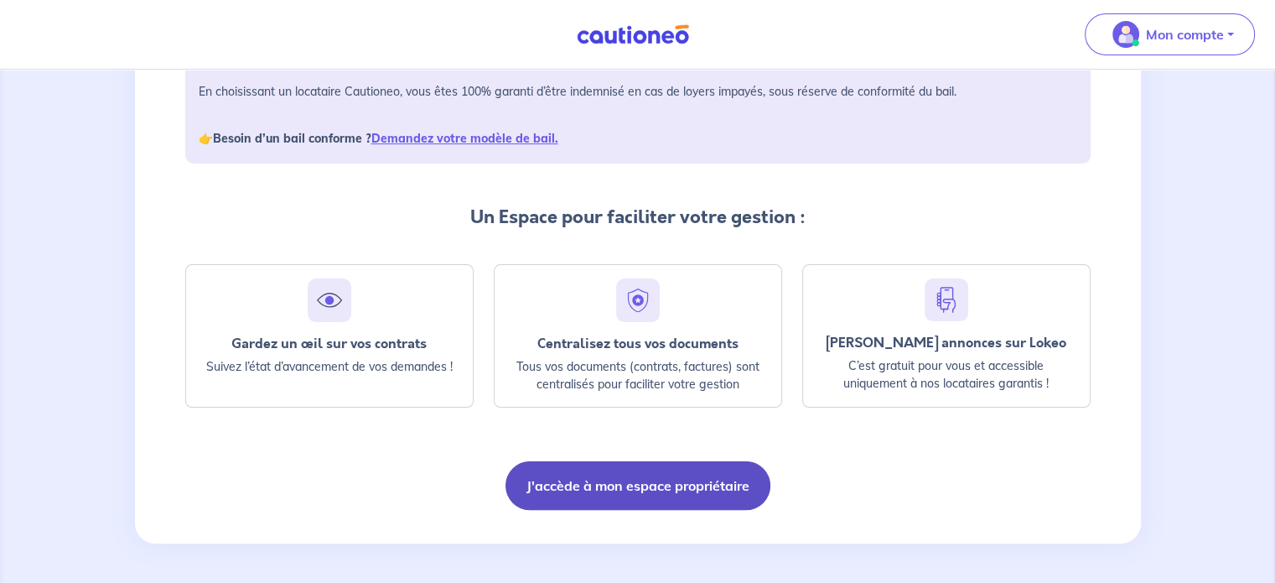
click at [655, 484] on button "J'accède à mon espace propriétaire" at bounding box center [637, 485] width 265 height 49
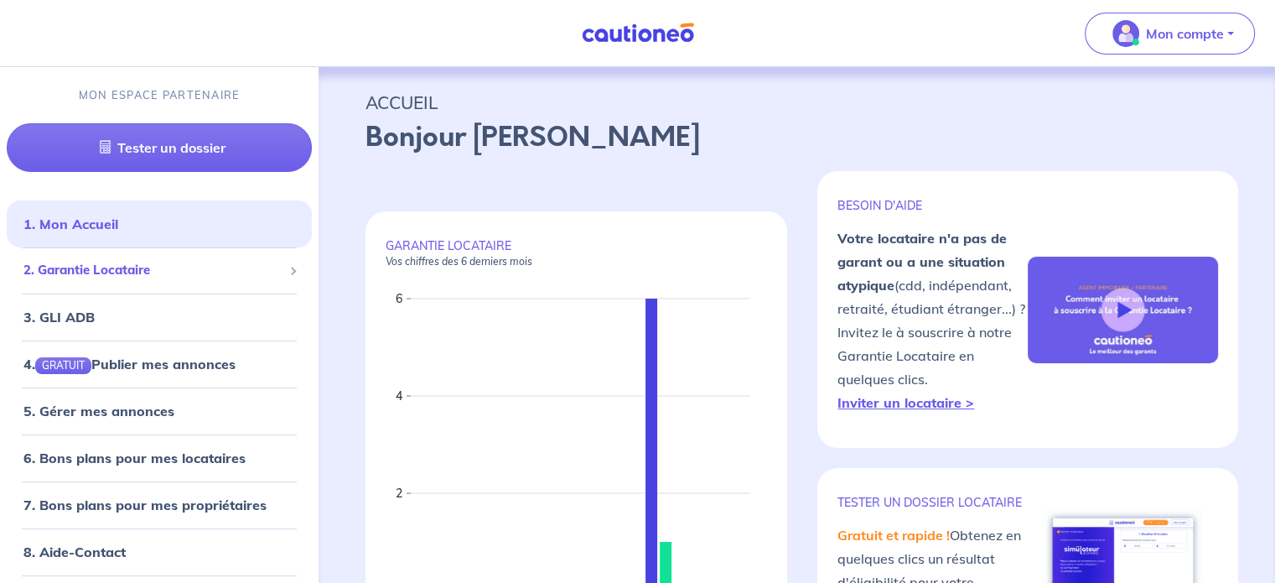
click at [187, 279] on div "2. Garantie Locataire" at bounding box center [159, 270] width 305 height 33
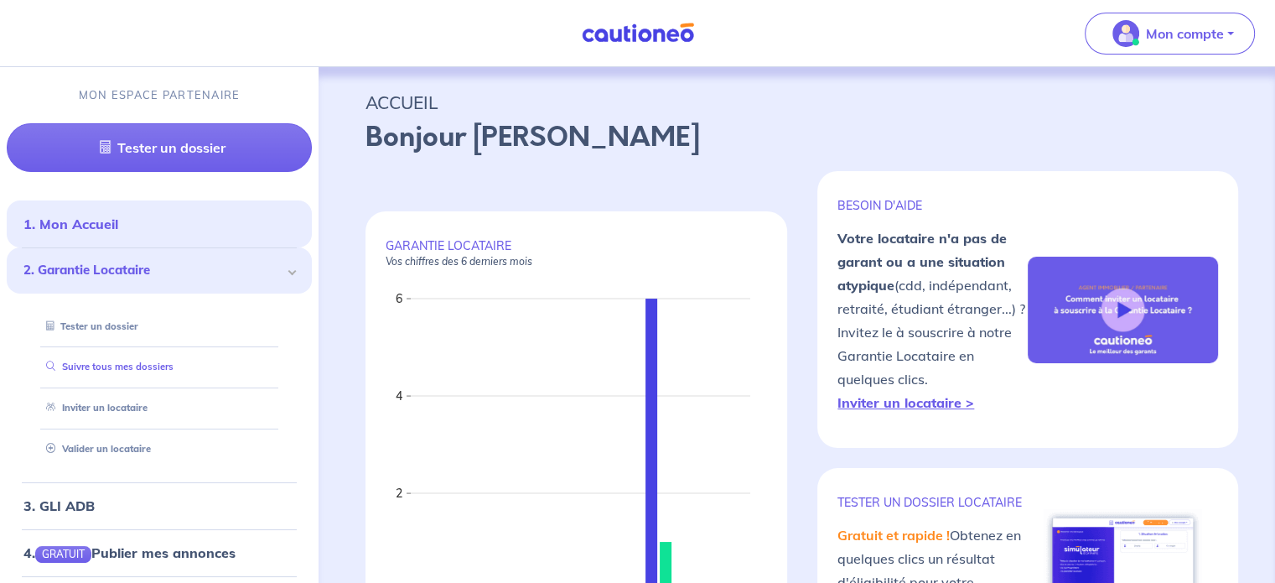
click at [172, 360] on link "Suivre tous mes dossiers" at bounding box center [106, 366] width 134 height 12
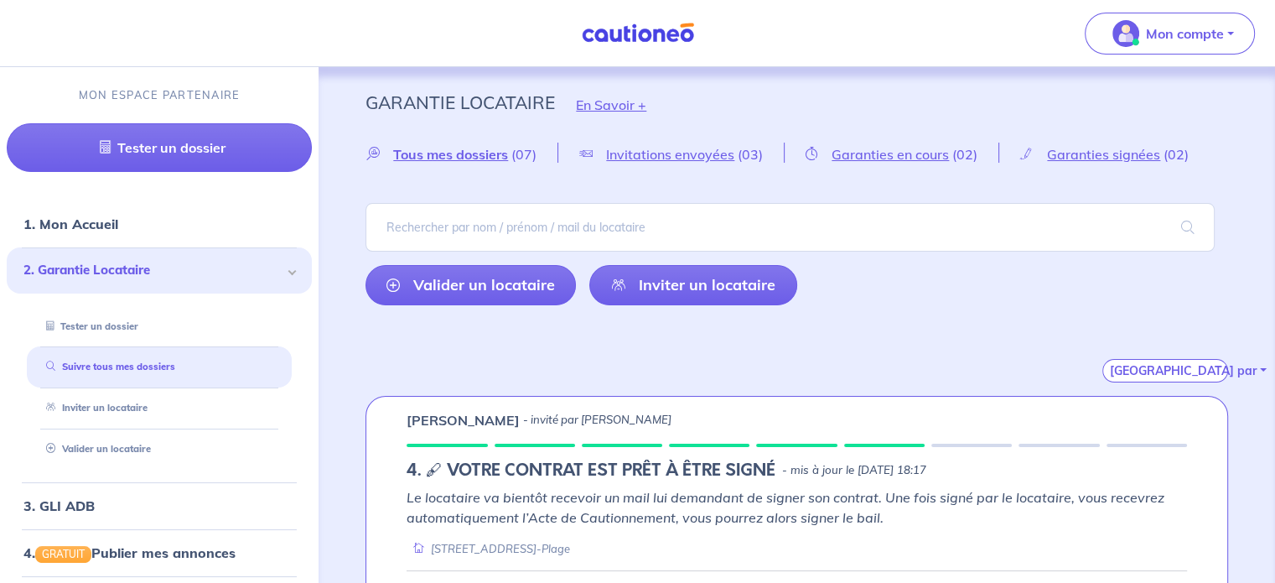
click at [905, 334] on div "Trier par" at bounding box center [796, 350] width 862 height 64
